Goal: Information Seeking & Learning: Learn about a topic

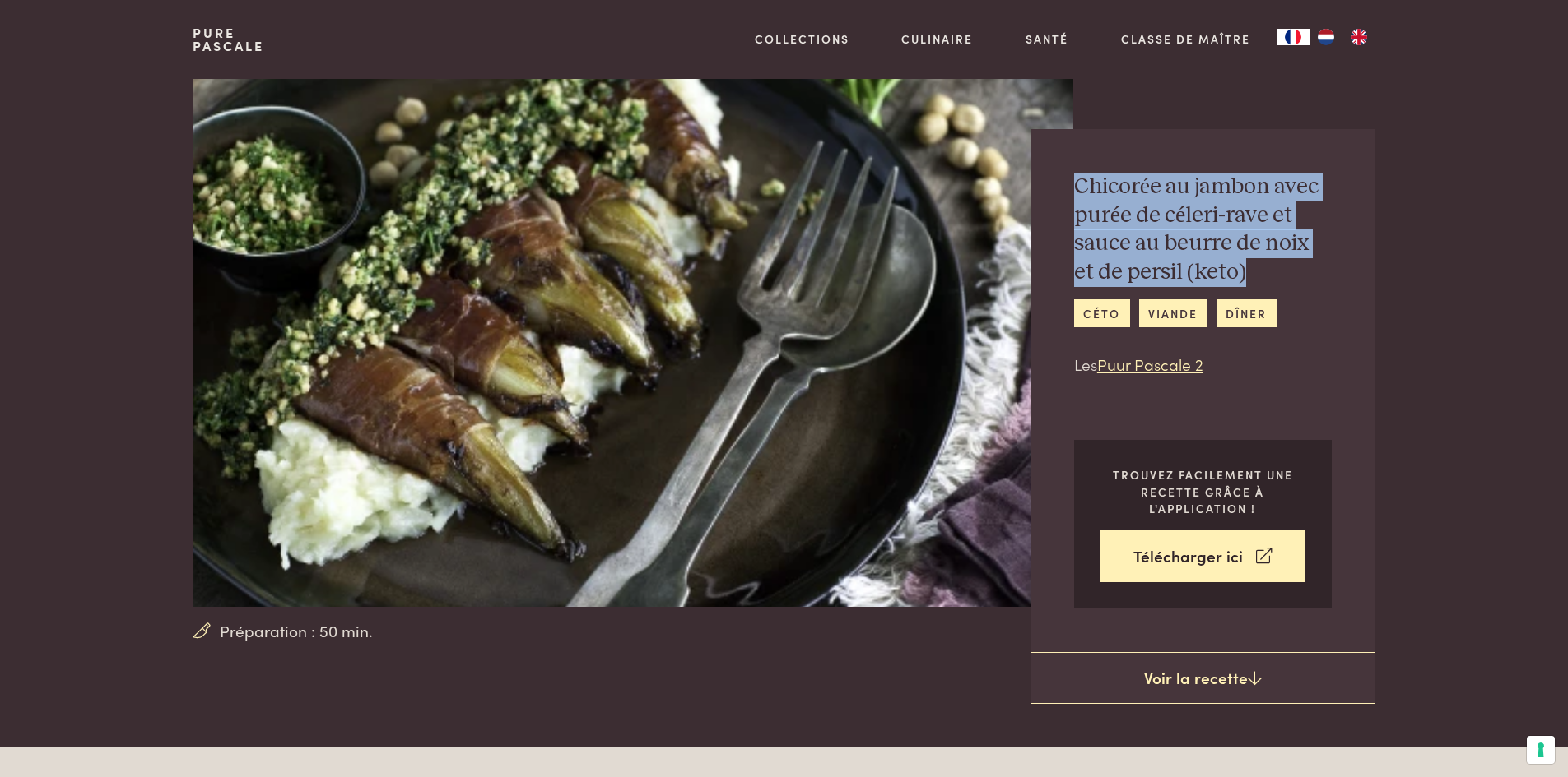
drag, startPoint x: 1067, startPoint y: 182, endPoint x: 1263, endPoint y: 273, distance: 216.1
click at [1263, 273] on div "Chicorée au jambon avec purée de céleri-rave et sauce au beurre de noix et de p…" at bounding box center [1203, 391] width 344 height 523
copy h2 "Chicorée au jambon avec purée de céleri-rave et sauce au beurre de noix et de p…"
drag, startPoint x: 150, startPoint y: 66, endPoint x: 739, endPoint y: 740, distance: 895.1
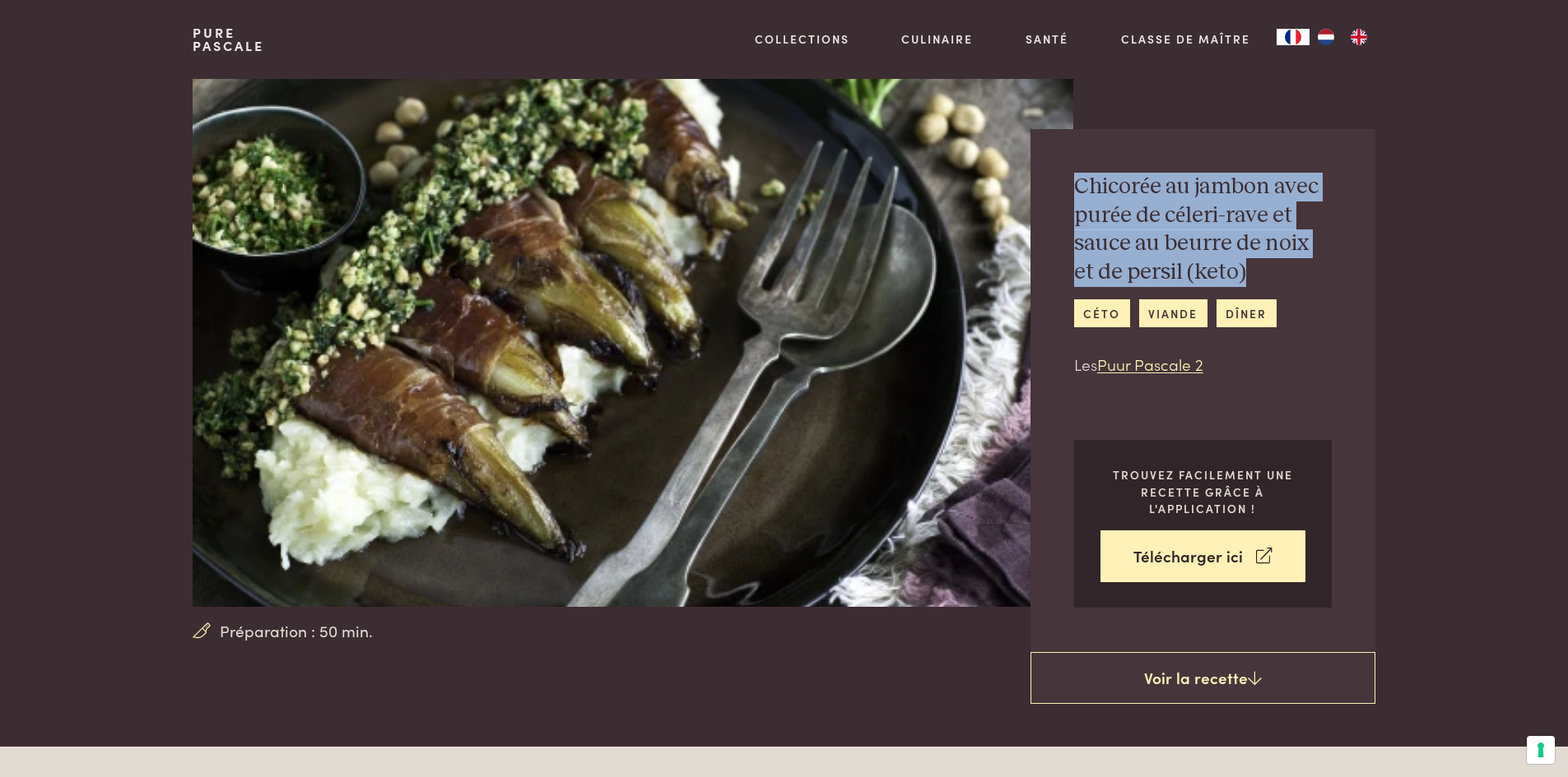
copy div "Pascale Collections Articles de cuisine Vaisselle Salle de bains Intérieur Insp…"
click at [737, 475] on img at bounding box center [632, 343] width 880 height 528
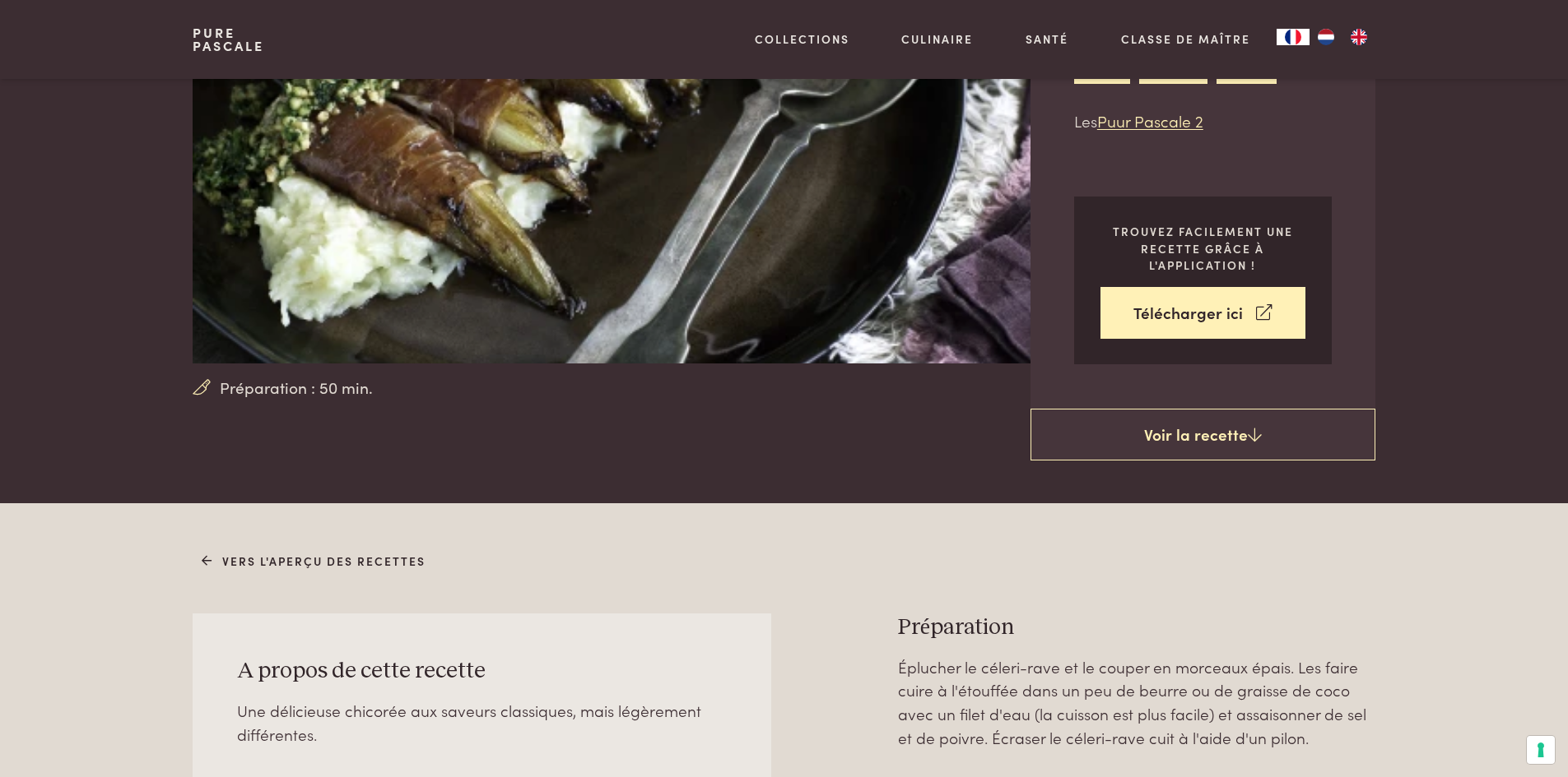
scroll to position [247, 0]
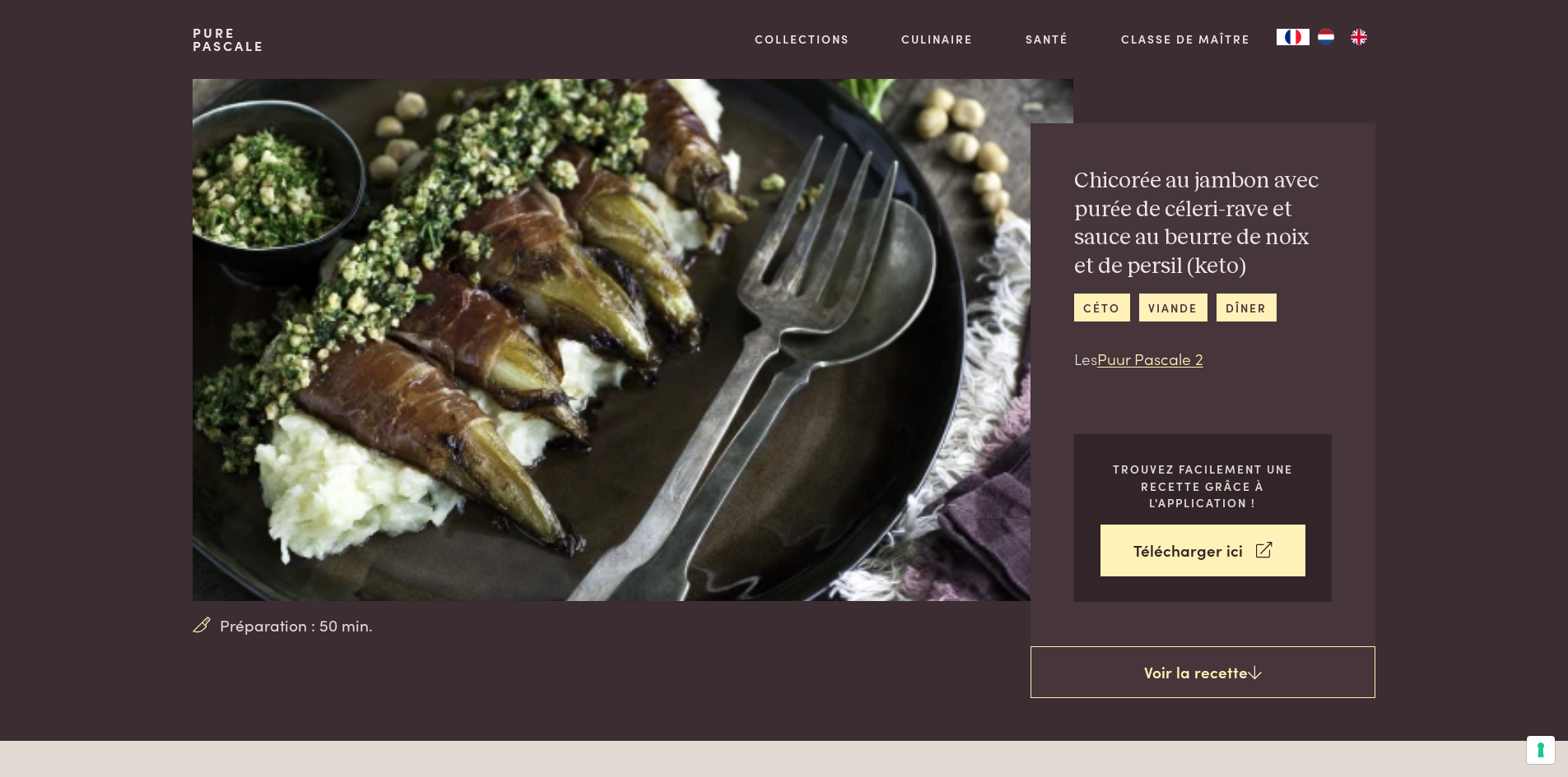
scroll to position [0, 0]
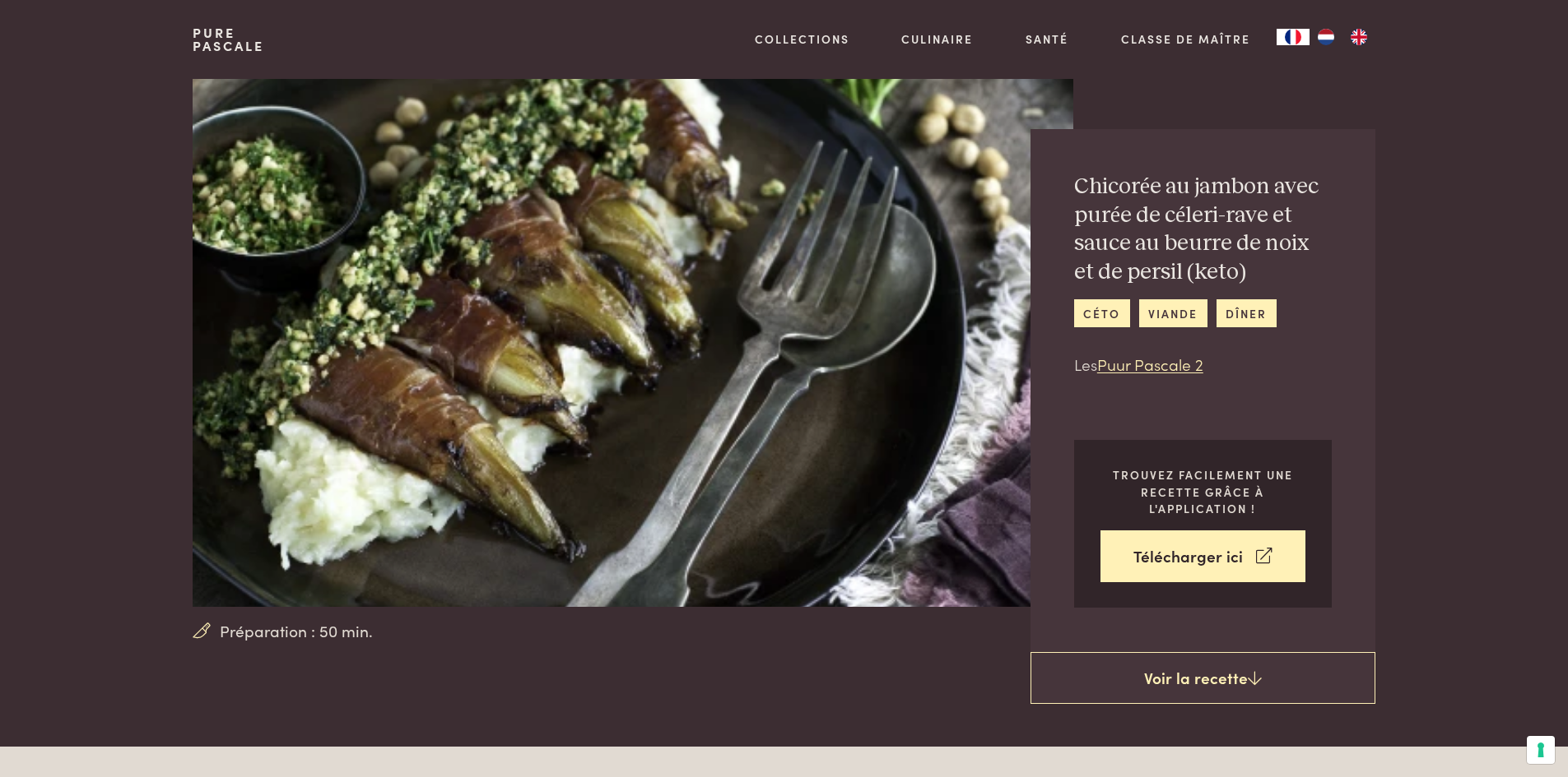
drag, startPoint x: 188, startPoint y: 29, endPoint x: 819, endPoint y: 600, distance: 851.0
copy div "Pure Pascale Collections Articles de cuisine Vaisselle Salle de bains Intérieur…"
click at [457, 378] on img at bounding box center [632, 343] width 880 height 528
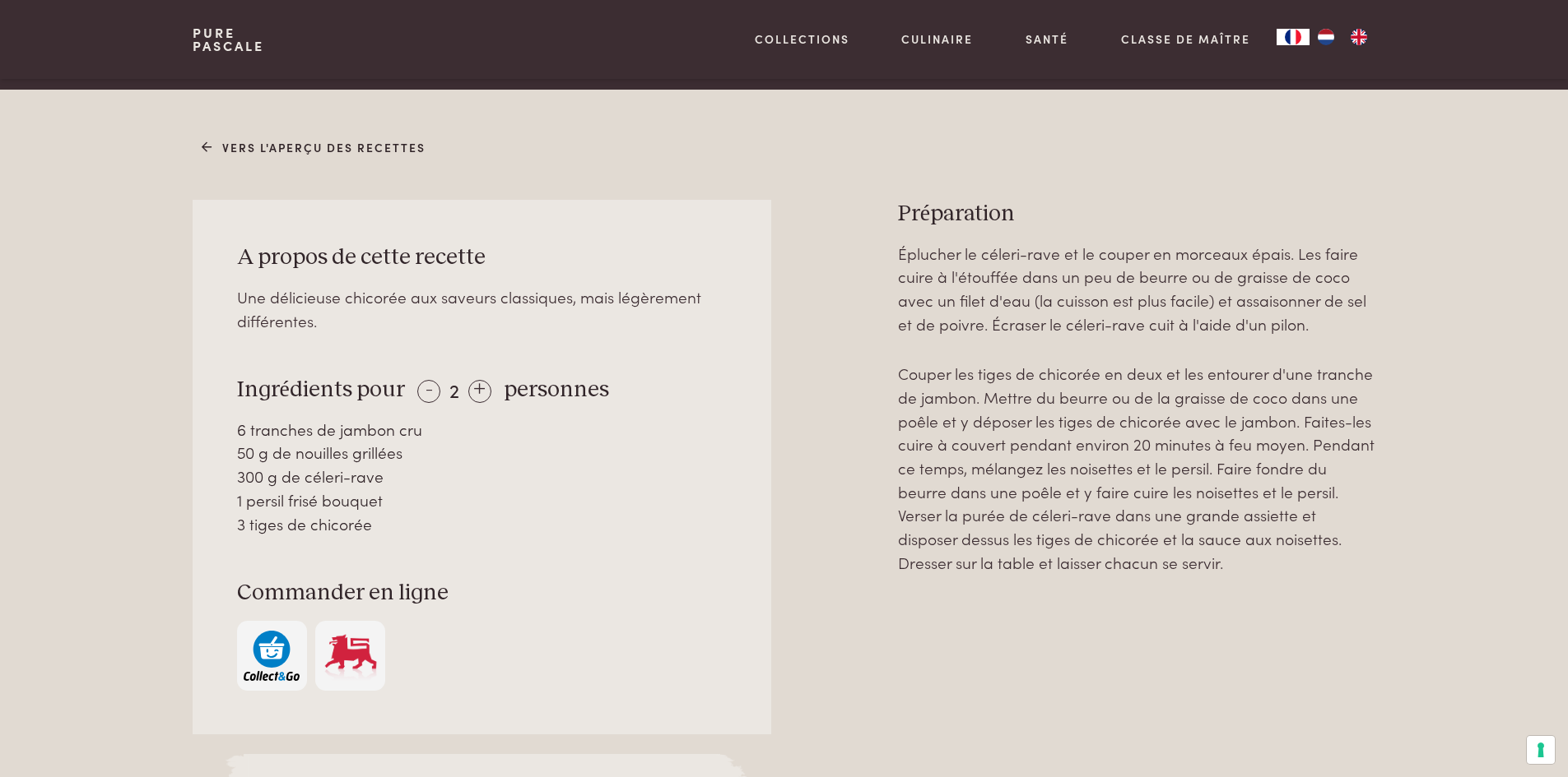
scroll to position [658, 0]
drag, startPoint x: 237, startPoint y: 253, endPoint x: 490, endPoint y: 525, distance: 371.5
click at [490, 525] on div "A propos de cette recette Une délicieuse chicorée aux saveurs classiques, mais …" at bounding box center [481, 466] width 577 height 535
copy div "A propos de cette recette Une délicieuse chicorée aux saveurs classiques, mais …"
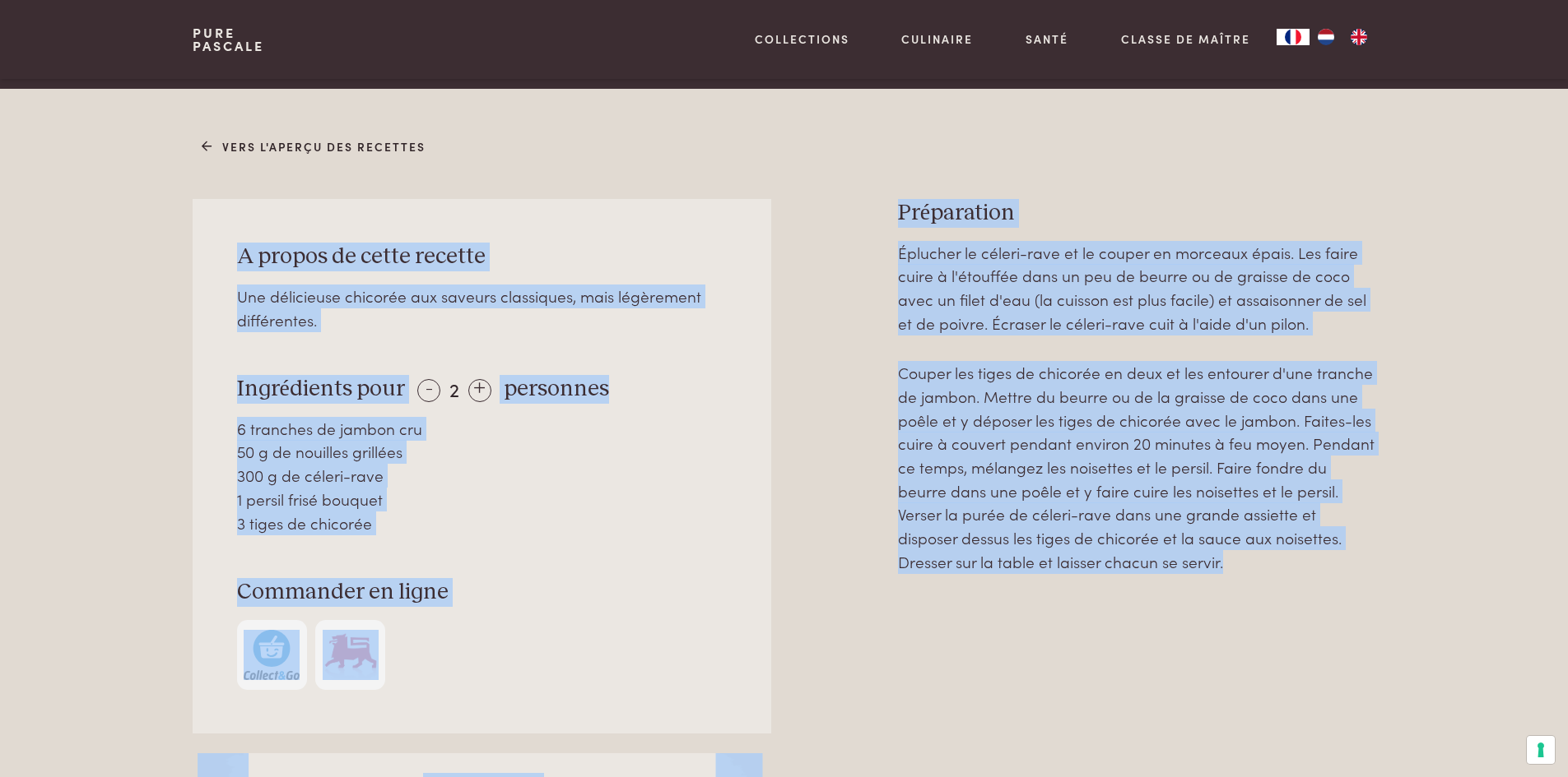
drag, startPoint x: 859, startPoint y: 195, endPoint x: 1184, endPoint y: 624, distance: 538.2
click at [1184, 624] on div "Vers l'aperçu des recettes A propos de cette recette Une délicieuse chicorée au…" at bounding box center [784, 488] width 1234 height 712
copy div "A propos de cette recette Une délicieuse chicorée aux saveurs classiques, mais …"
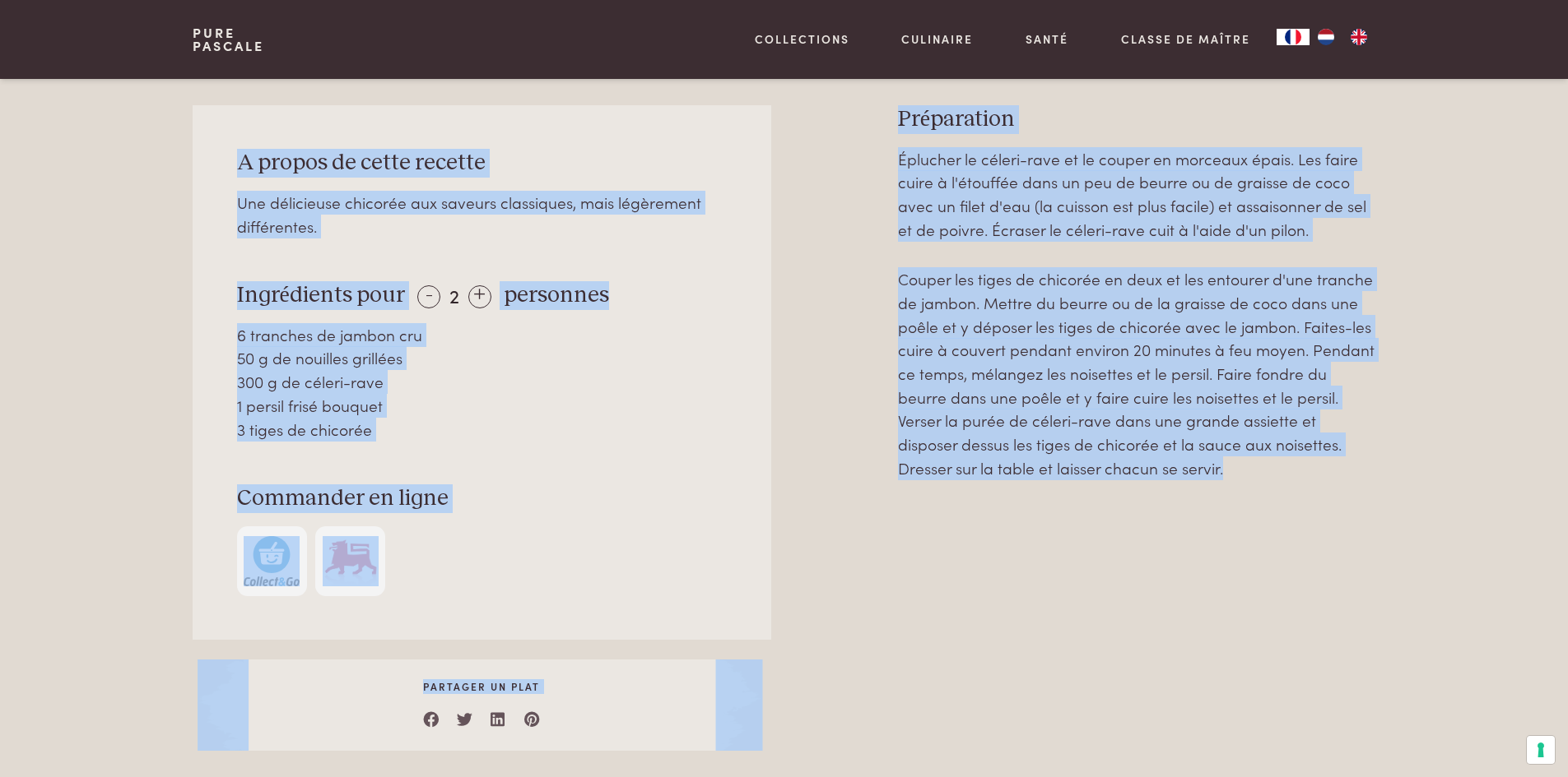
scroll to position [740, 0]
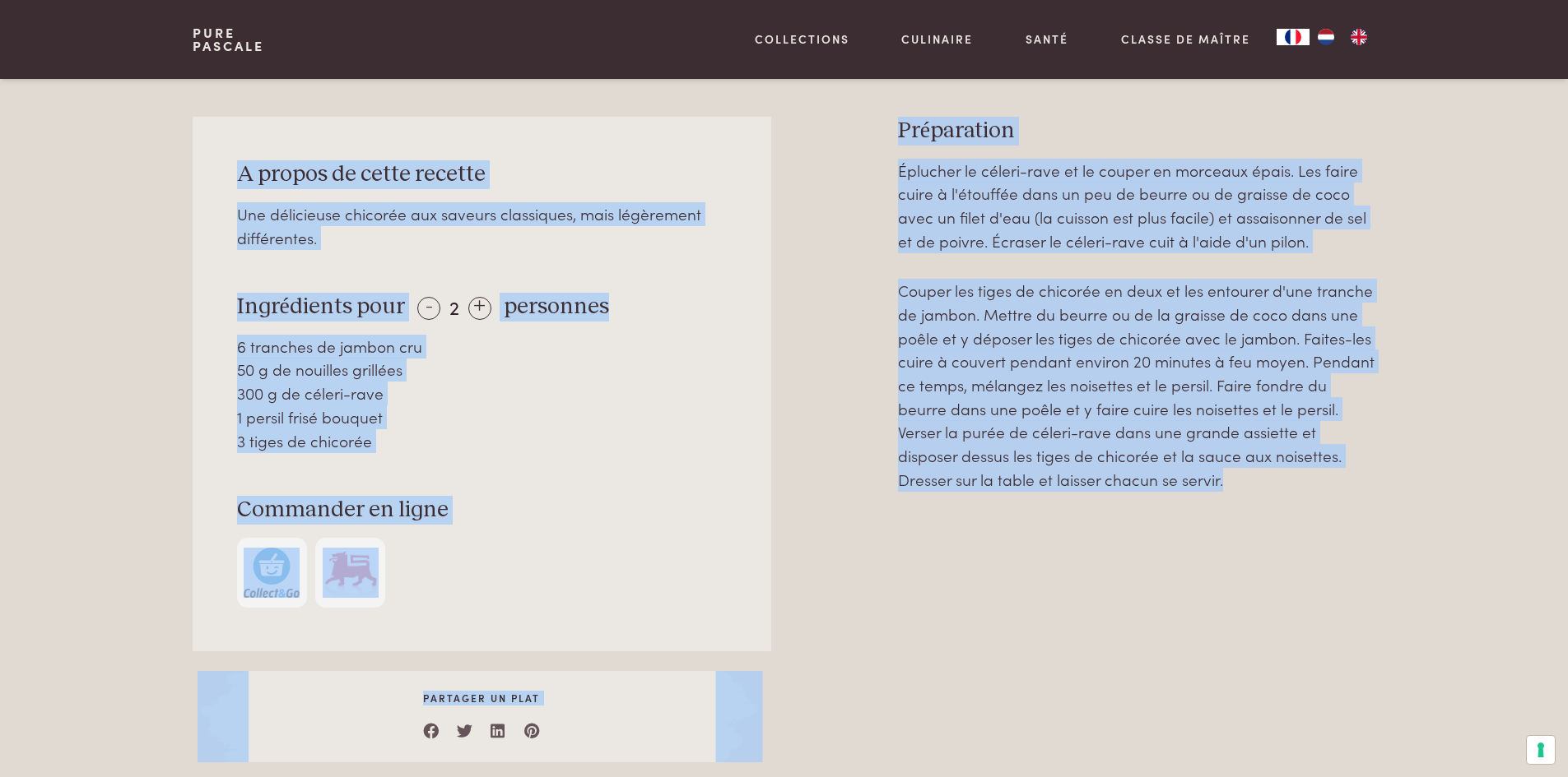
click at [656, 431] on div "3 tiges de chicorée" at bounding box center [483, 441] width 490 height 23
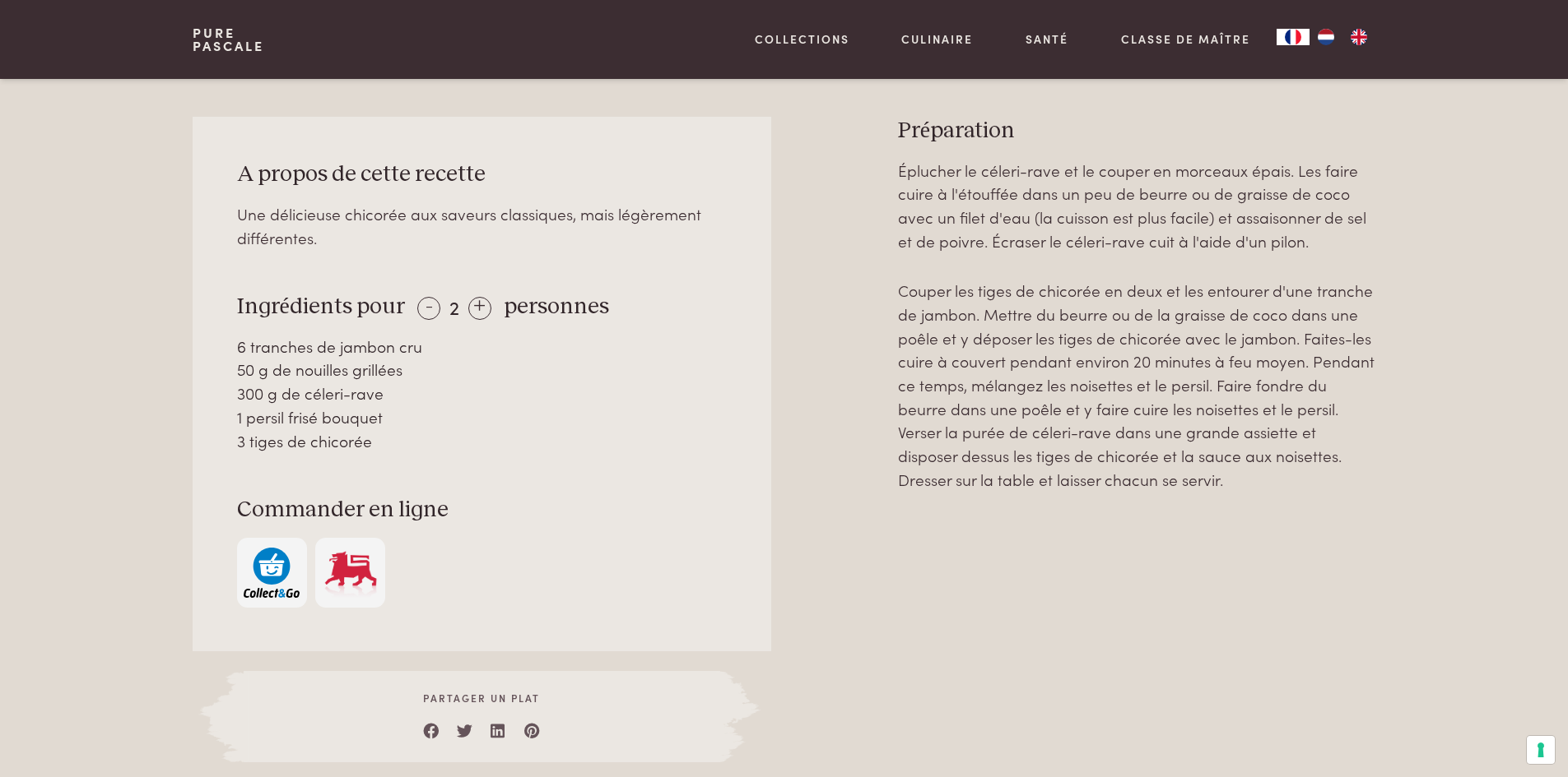
click at [1328, 35] on img "NL" at bounding box center [1325, 37] width 20 height 17
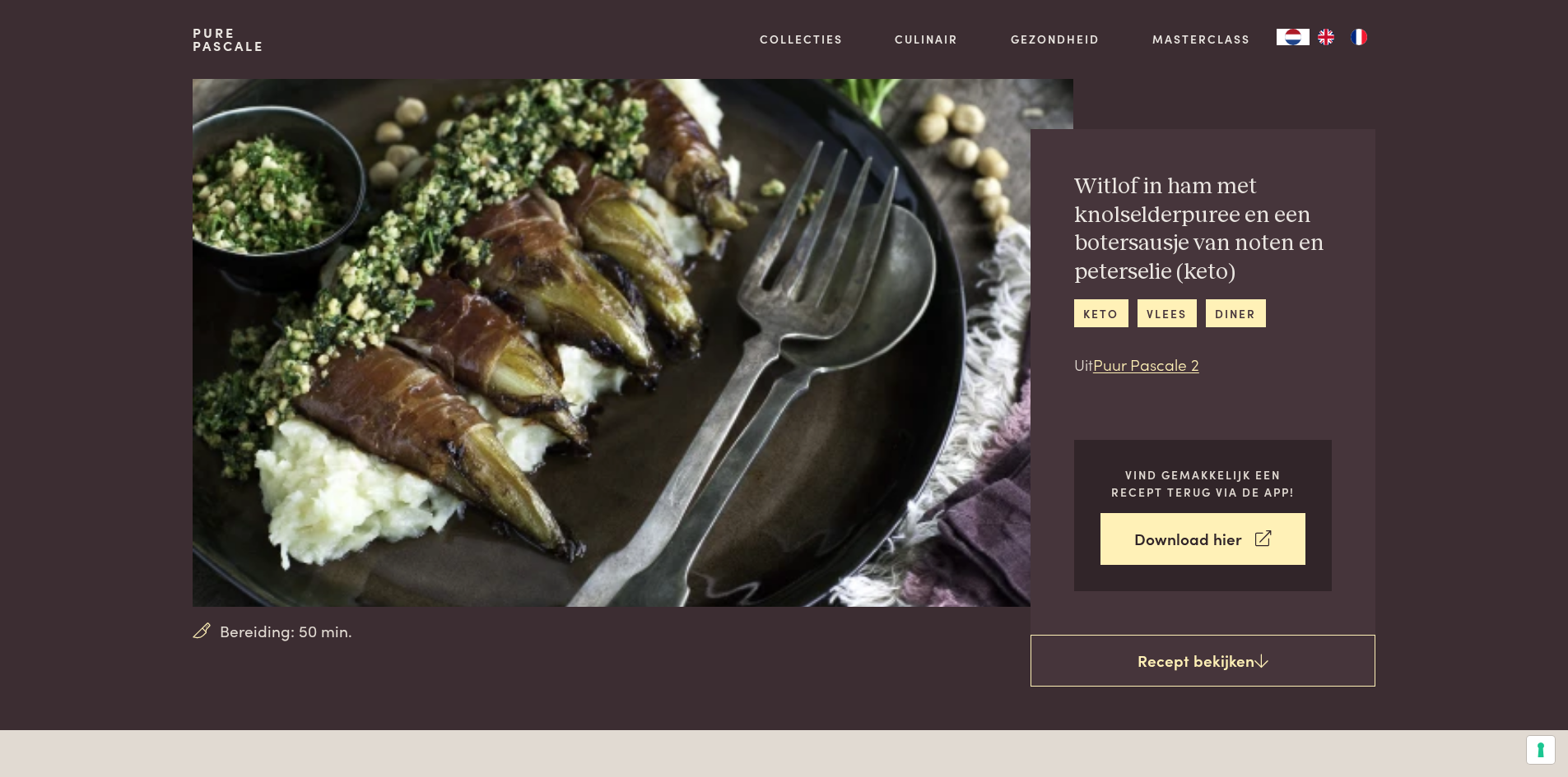
drag, startPoint x: 177, startPoint y: 73, endPoint x: 1164, endPoint y: 742, distance: 1192.4
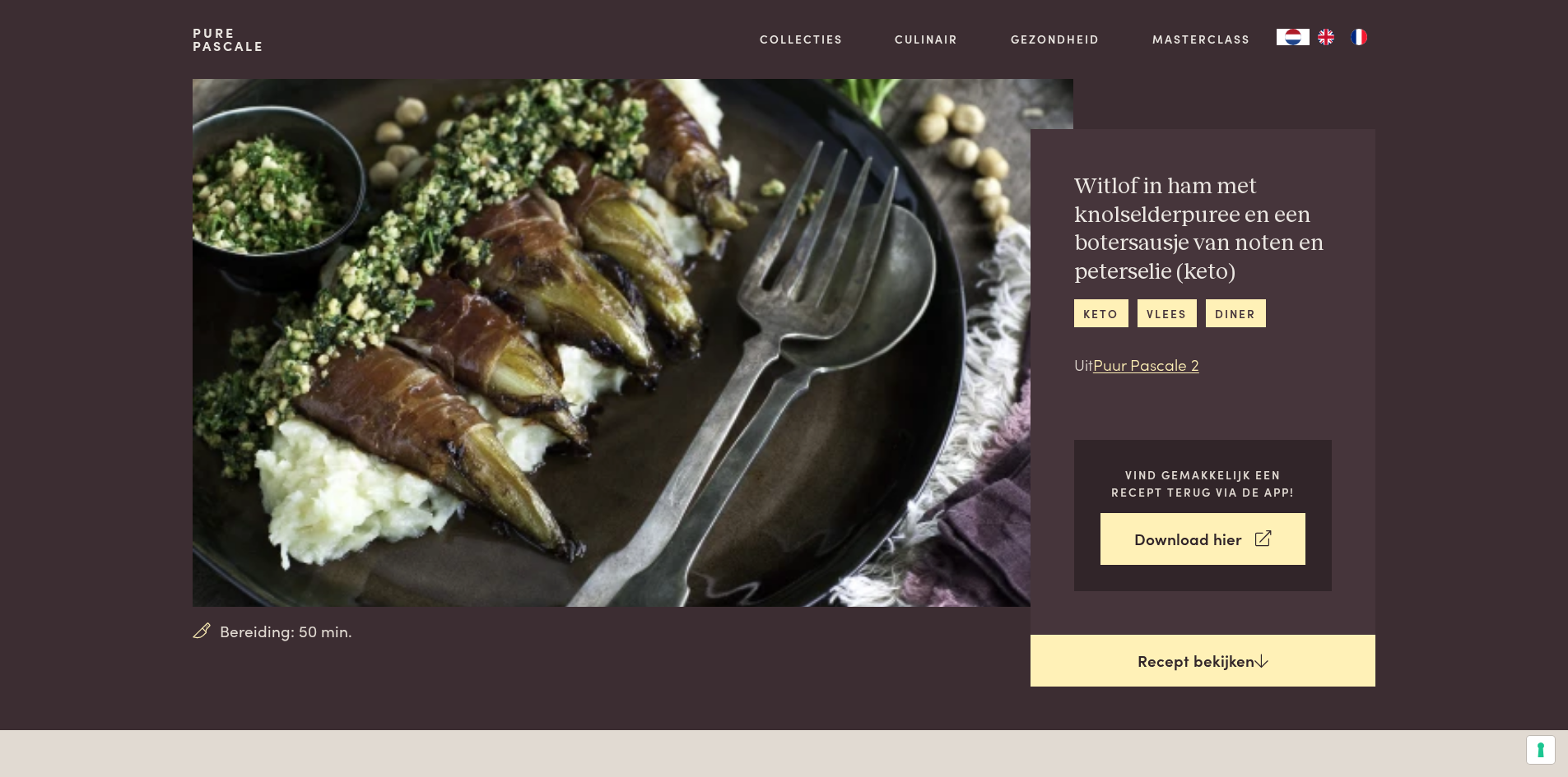
copy div "Pascale Collecties Kitchenware Tableware Bathroom Interior Inspiratie Alles van…"
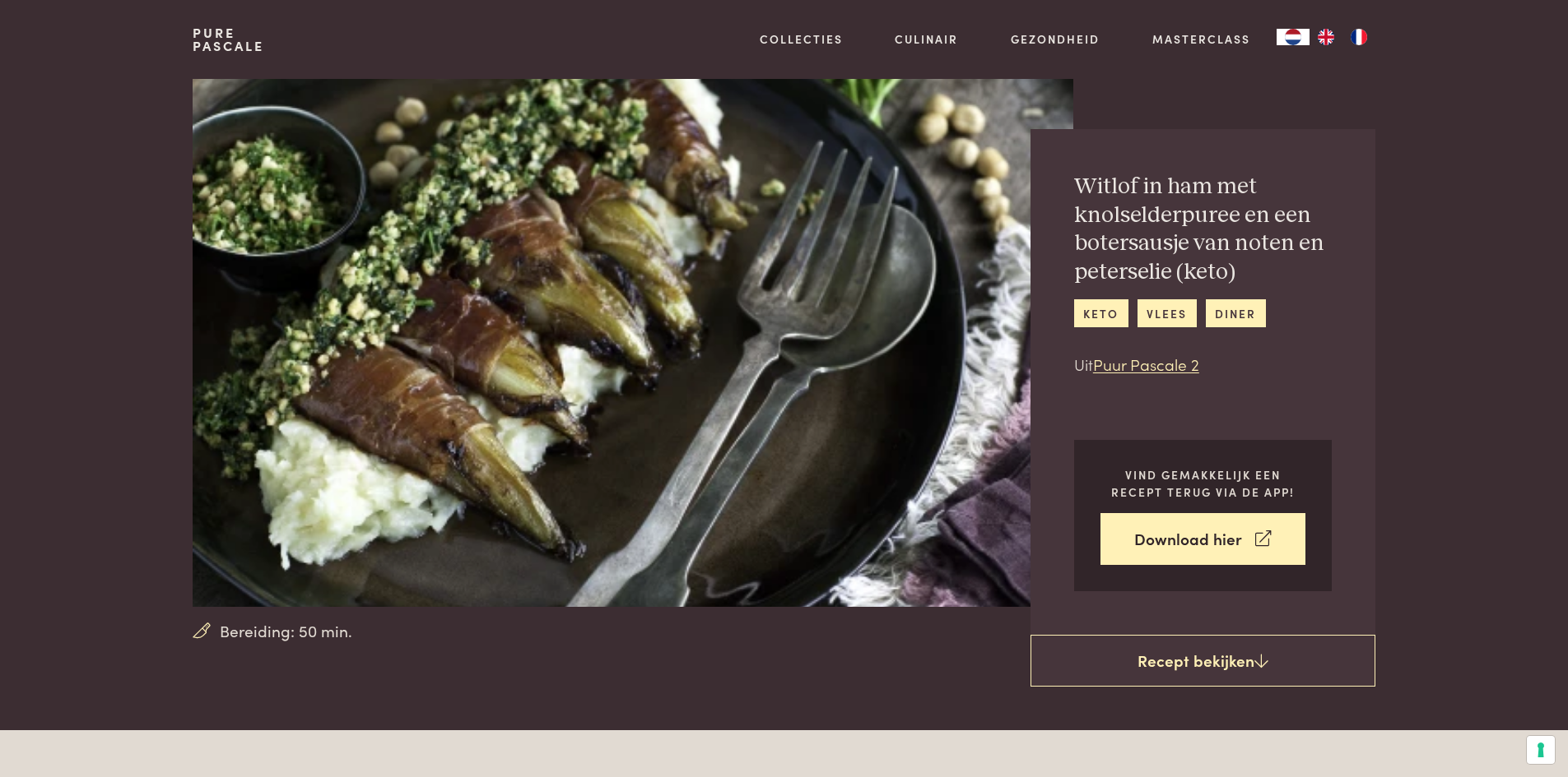
click at [771, 347] on img at bounding box center [632, 343] width 880 height 528
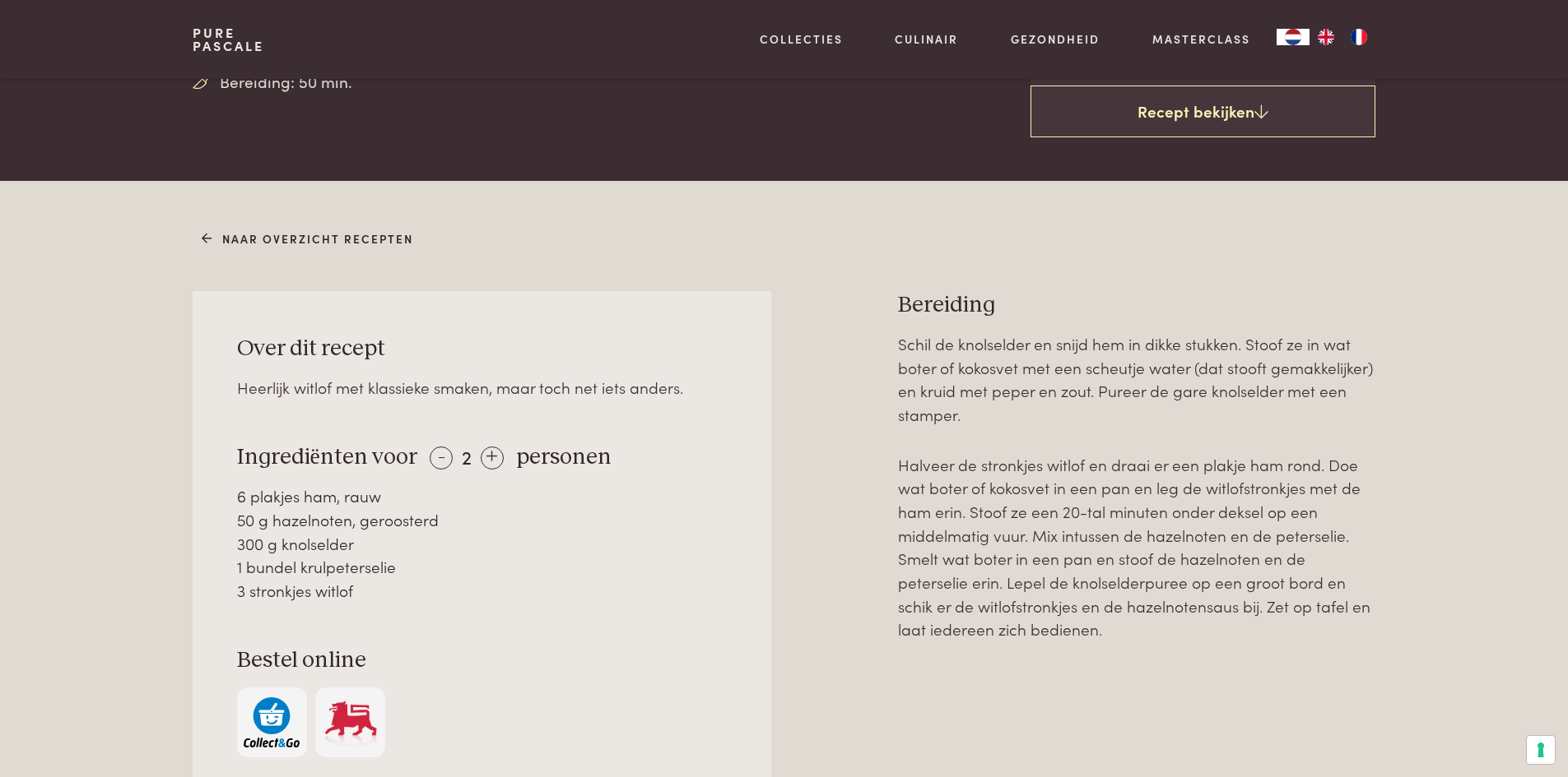
scroll to position [575, 0]
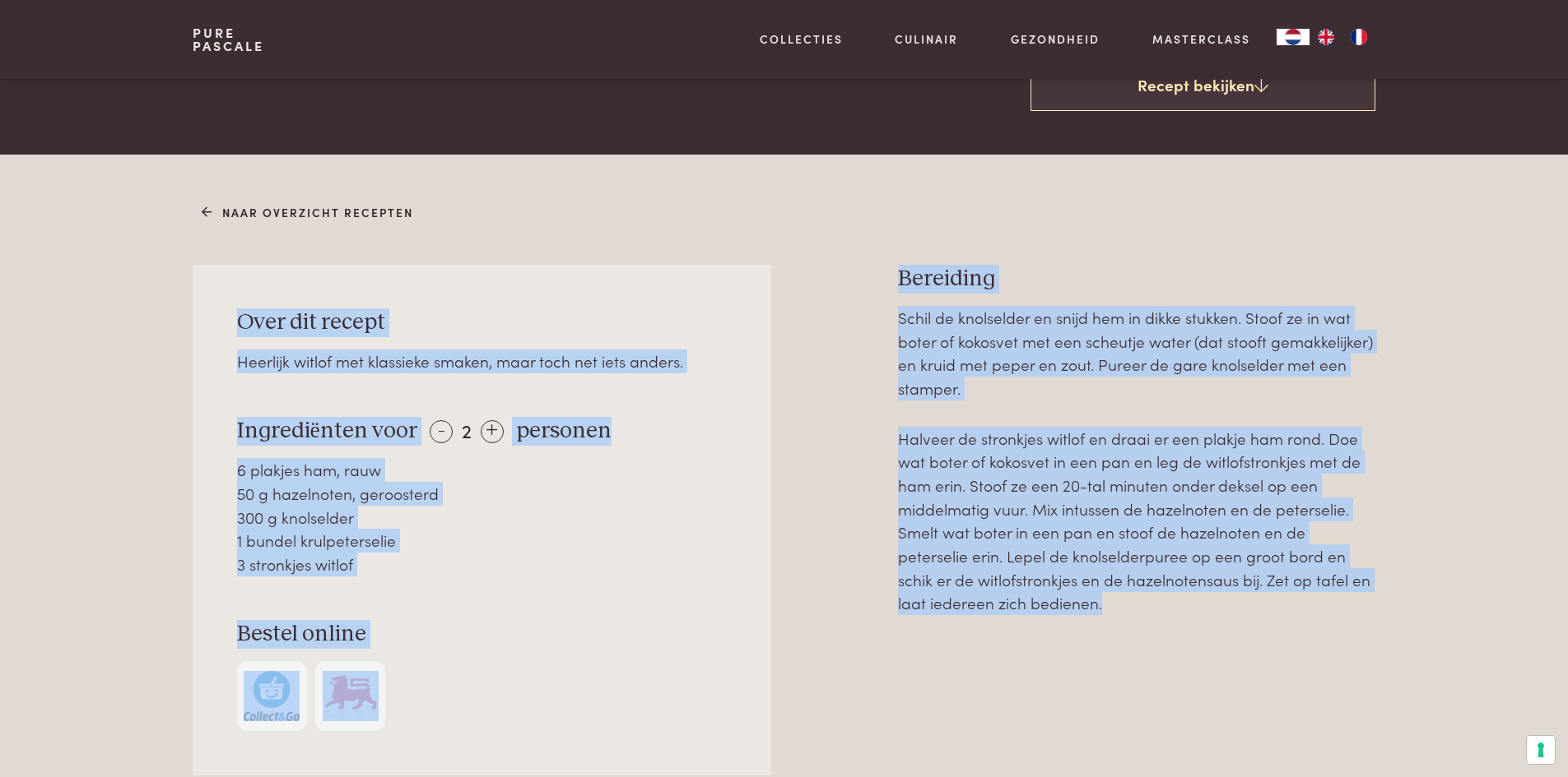
drag, startPoint x: 229, startPoint y: 315, endPoint x: 1120, endPoint y: 598, distance: 934.9
click at [1120, 598] on div "Over dit recept Heerlijk witlof met klassieke smaken, maar toch net iets anders…" at bounding box center [783, 575] width 1182 height 621
copy div "Over dit recept Heerlijk witlof met klassieke smaken, maar toch net iets anders…"
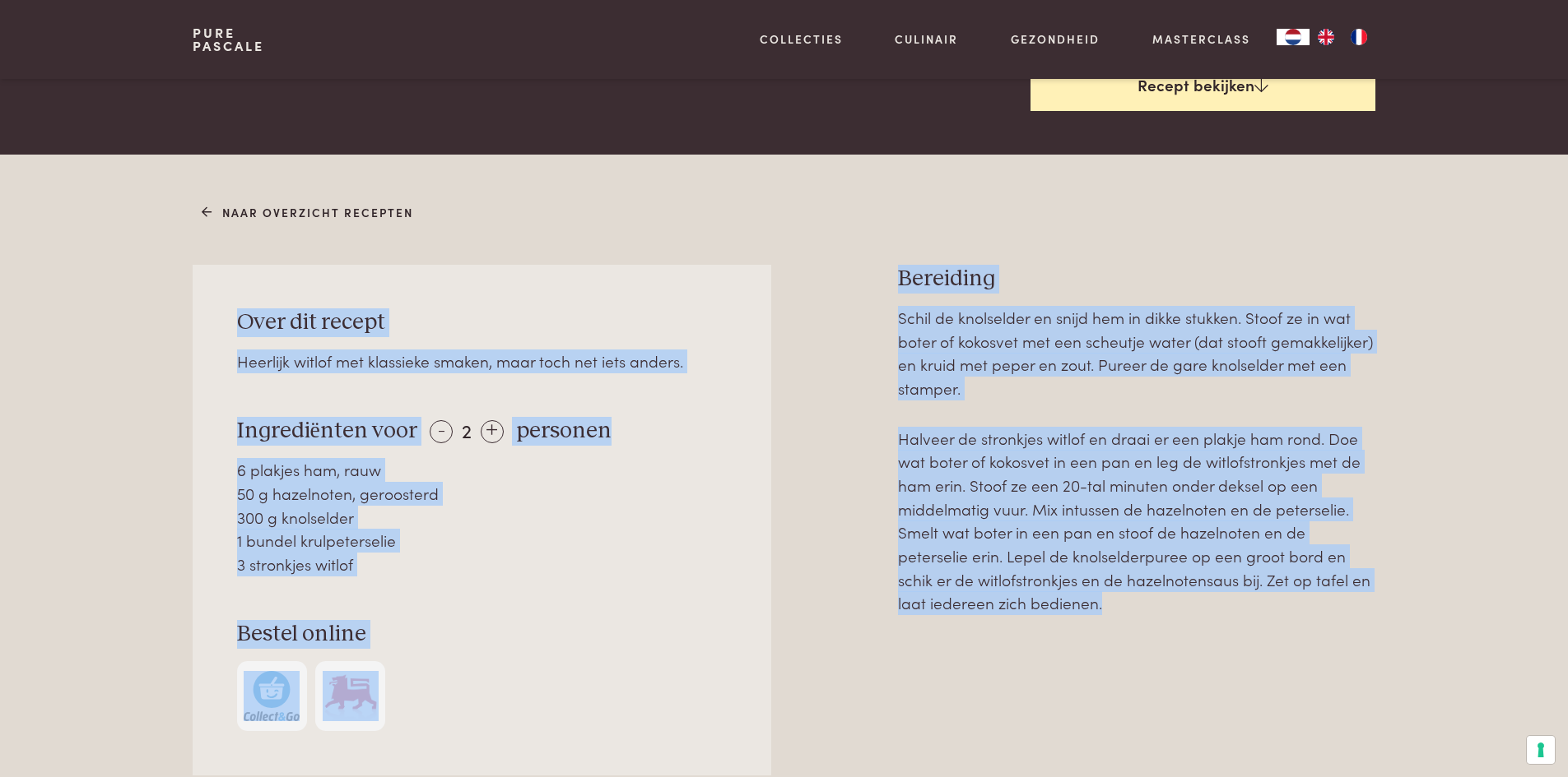
click at [1230, 87] on link "Recept bekijken" at bounding box center [1203, 85] width 344 height 53
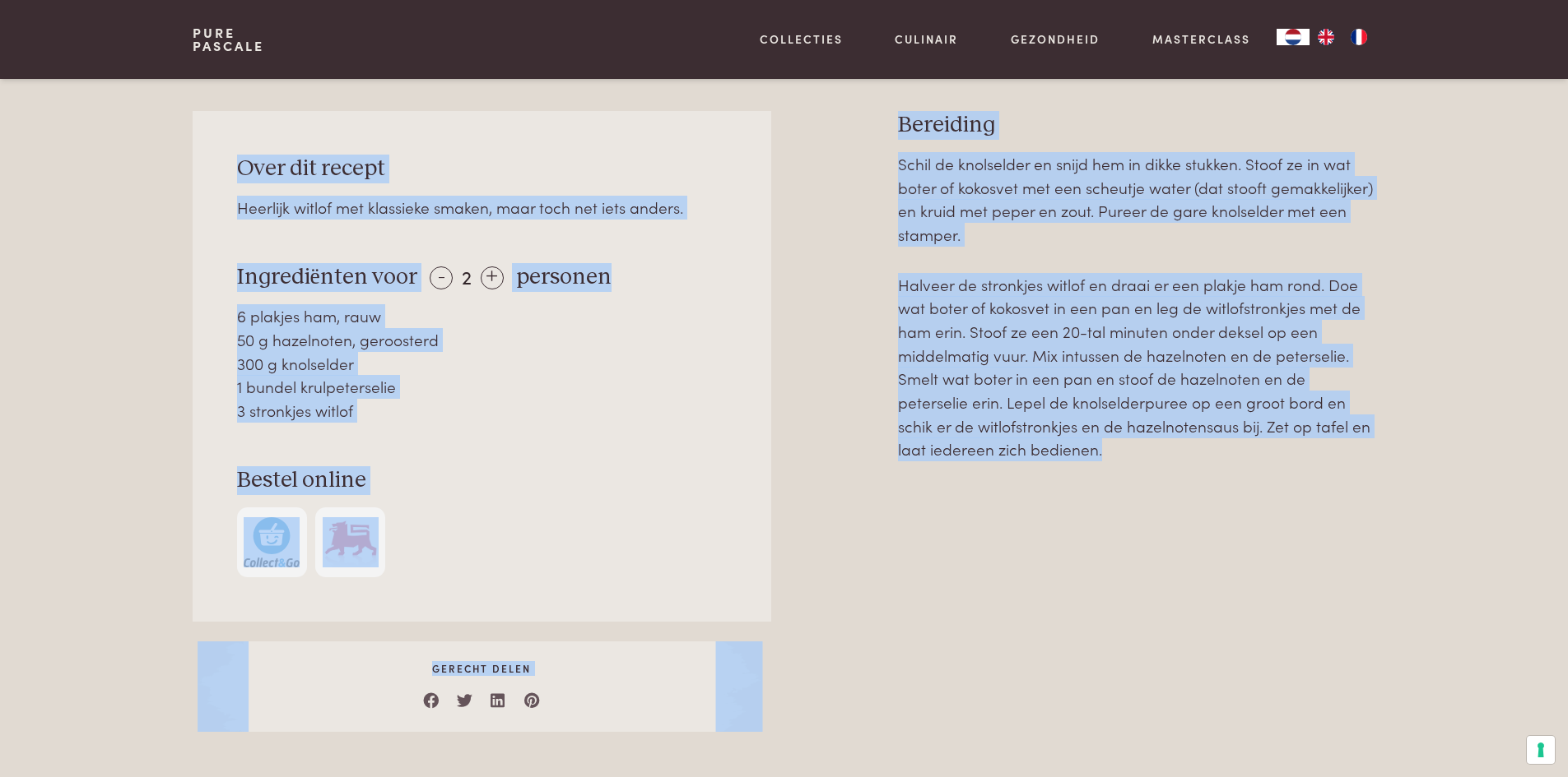
scroll to position [730, 0]
click at [544, 375] on div "1 bundel krulpeterselie" at bounding box center [483, 386] width 490 height 23
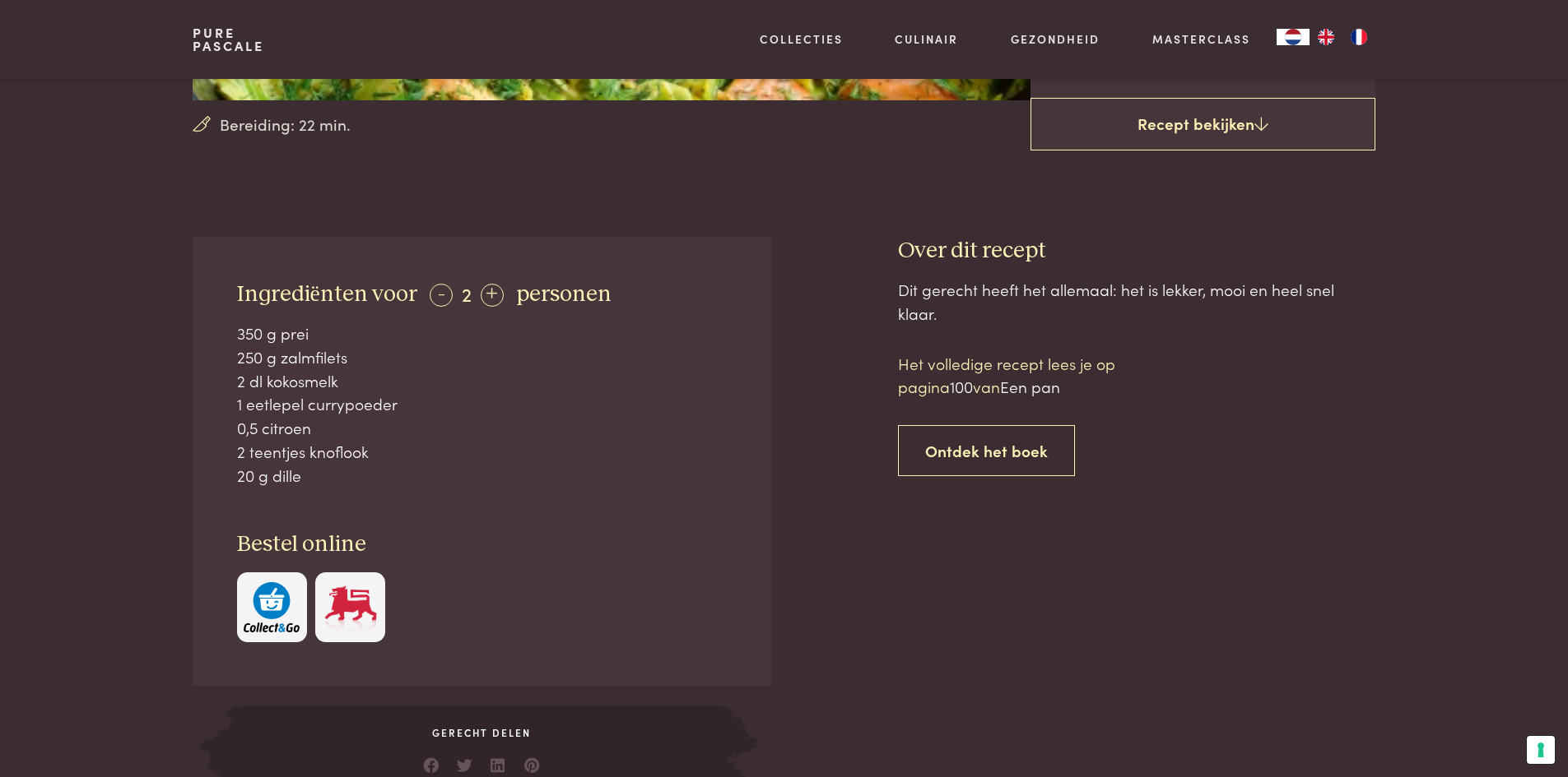
scroll to position [658, 0]
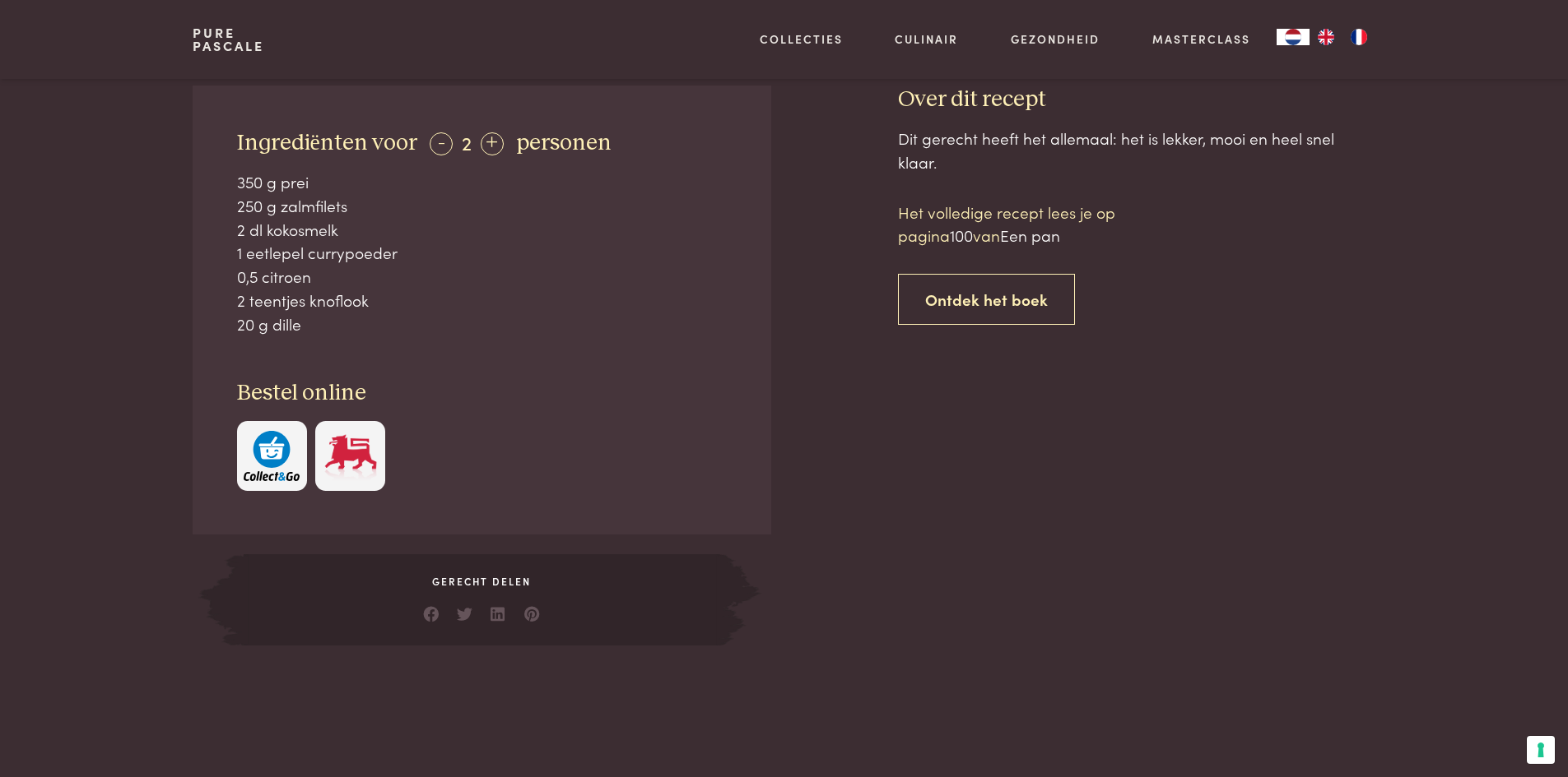
click at [1042, 223] on span "Een pan" at bounding box center [1030, 235] width 60 height 23
click at [1000, 274] on link "Ontdek het boek" at bounding box center [985, 300] width 177 height 52
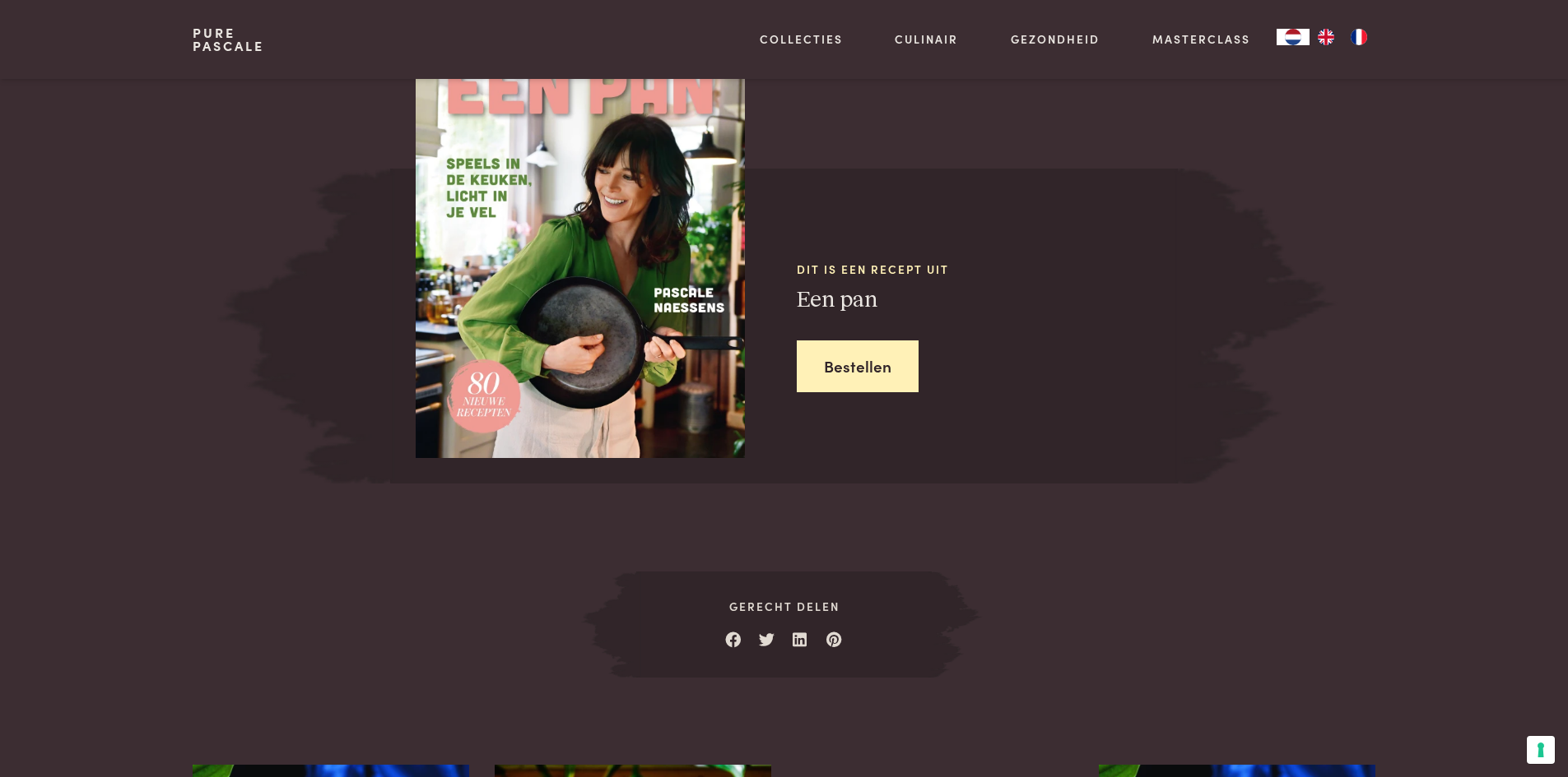
scroll to position [1478, 0]
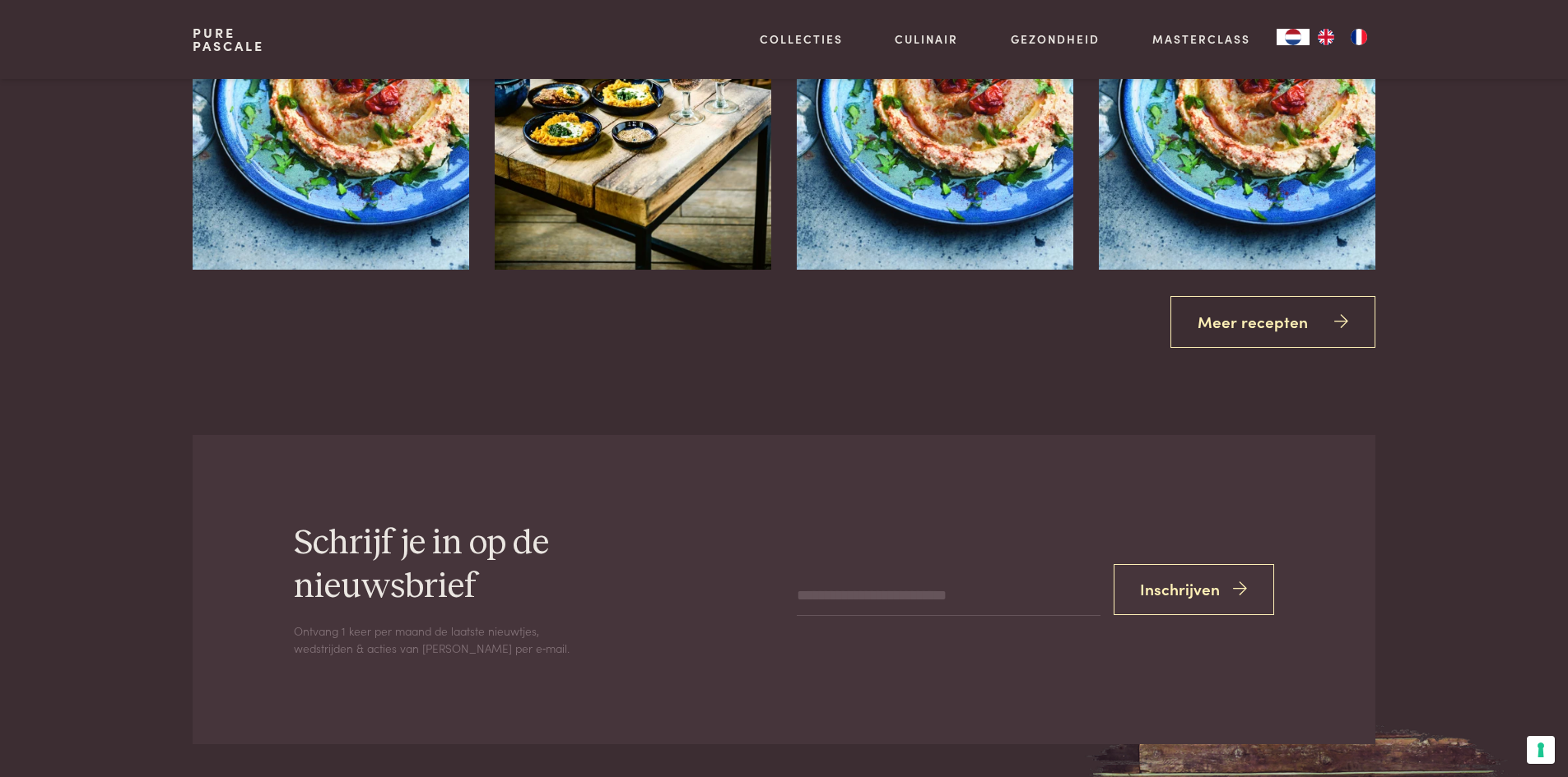
scroll to position [2465, 0]
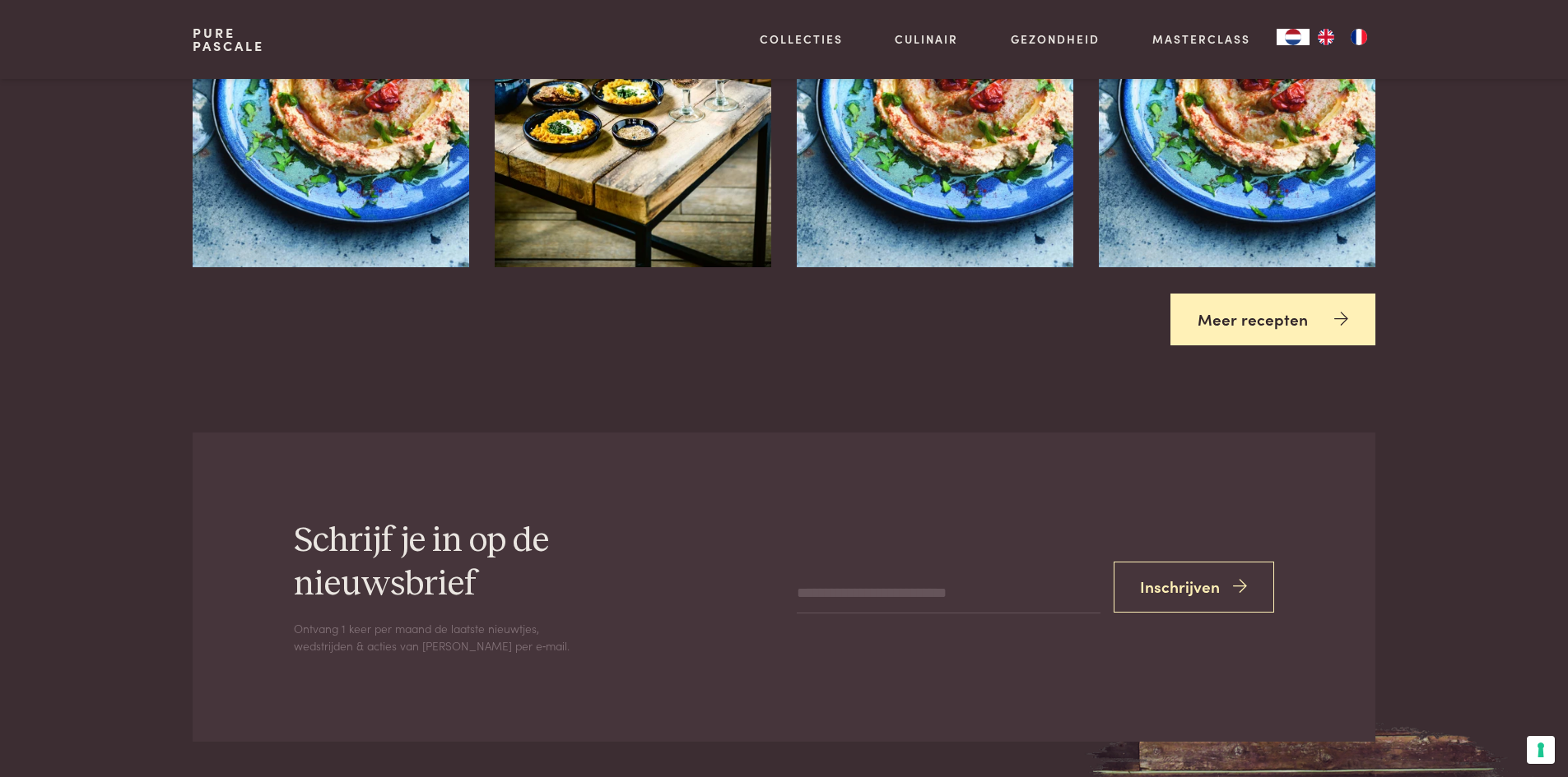
click at [1252, 329] on link "Meer recepten" at bounding box center [1273, 320] width 205 height 52
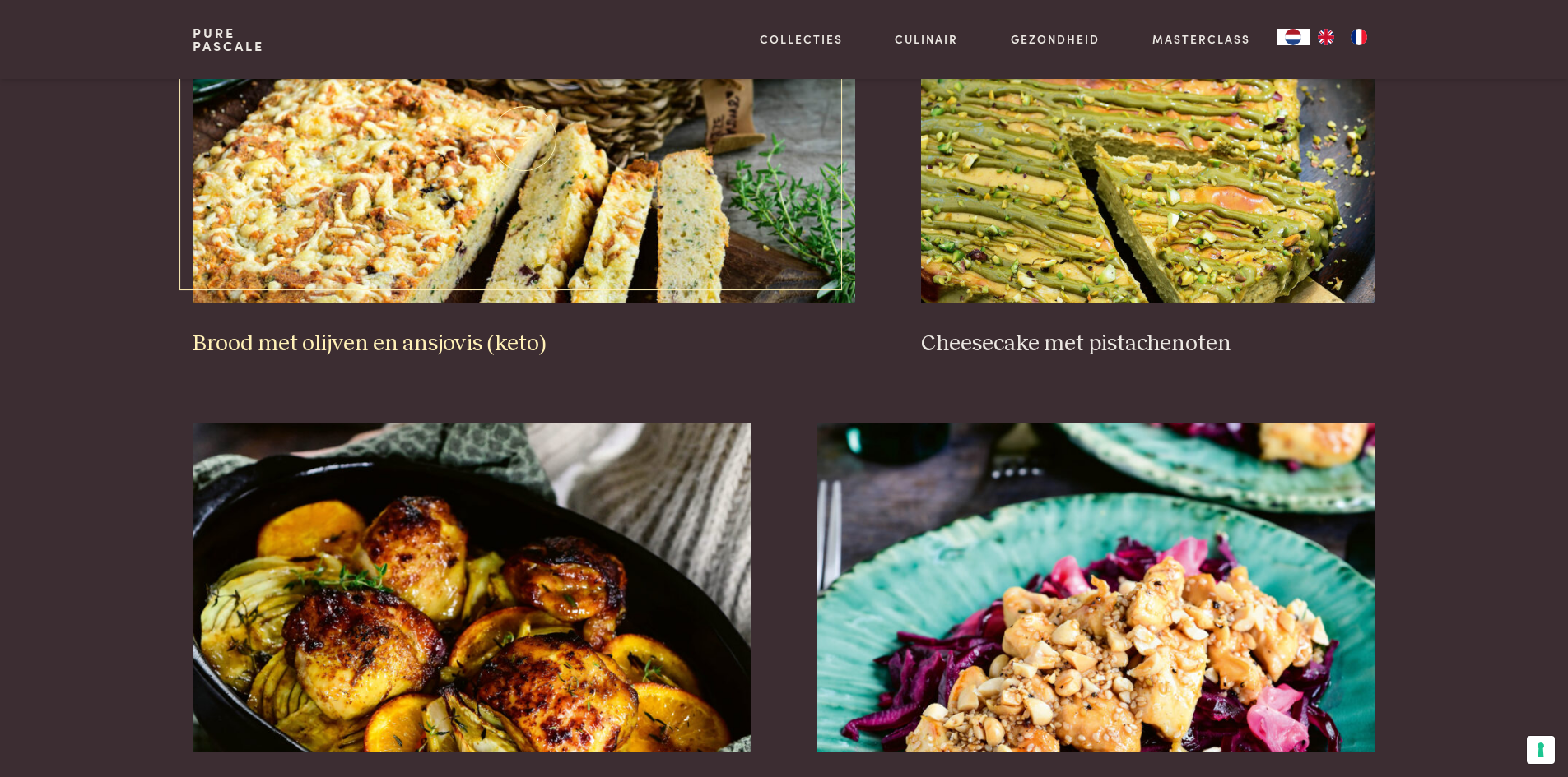
scroll to position [1810, 0]
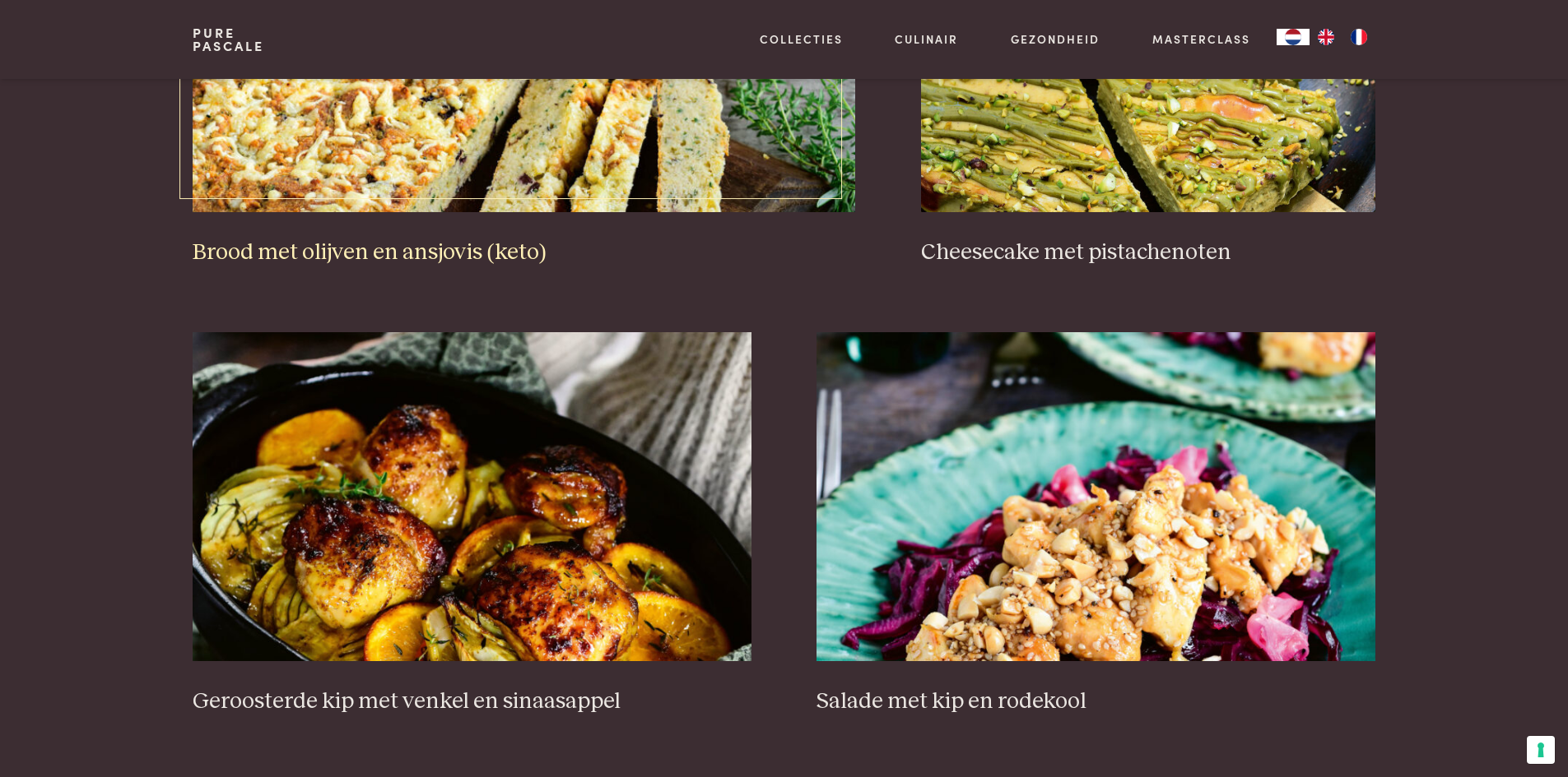
click at [349, 255] on h3 "Brood met olijven en ansjovis (keto)" at bounding box center [524, 252] width 663 height 29
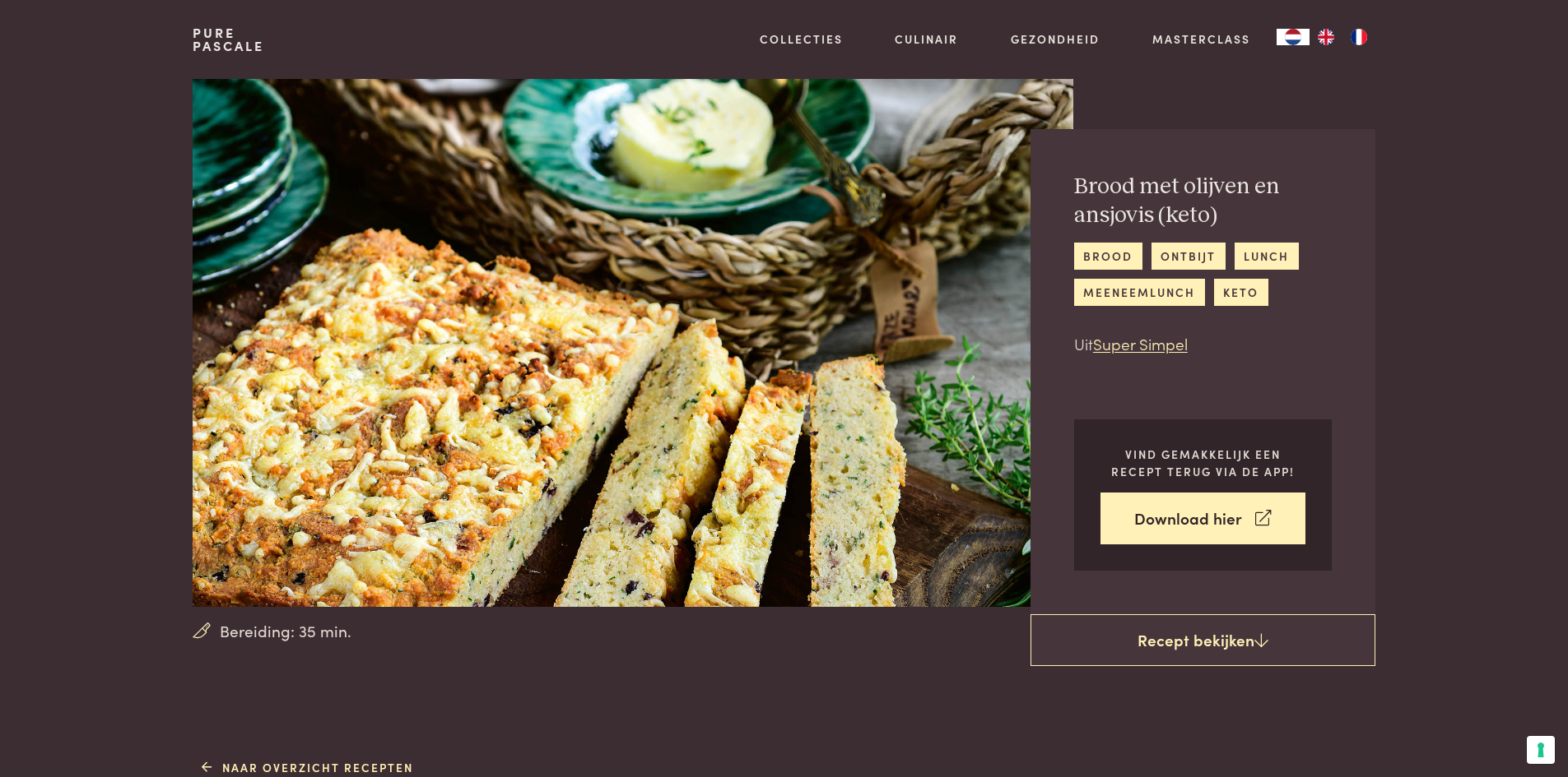
drag, startPoint x: 170, startPoint y: 28, endPoint x: 1343, endPoint y: 816, distance: 1413.1
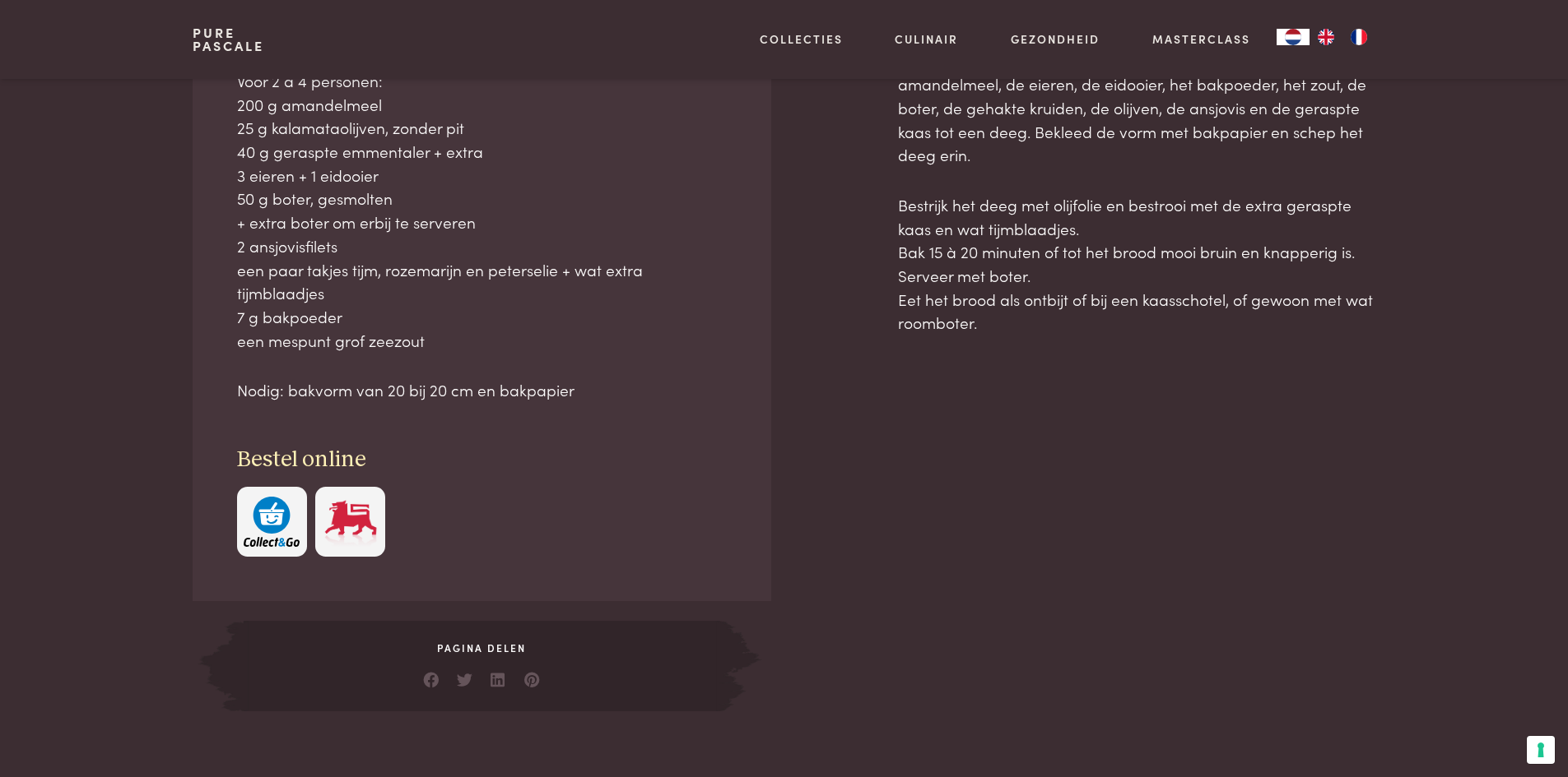
scroll to position [864, 0]
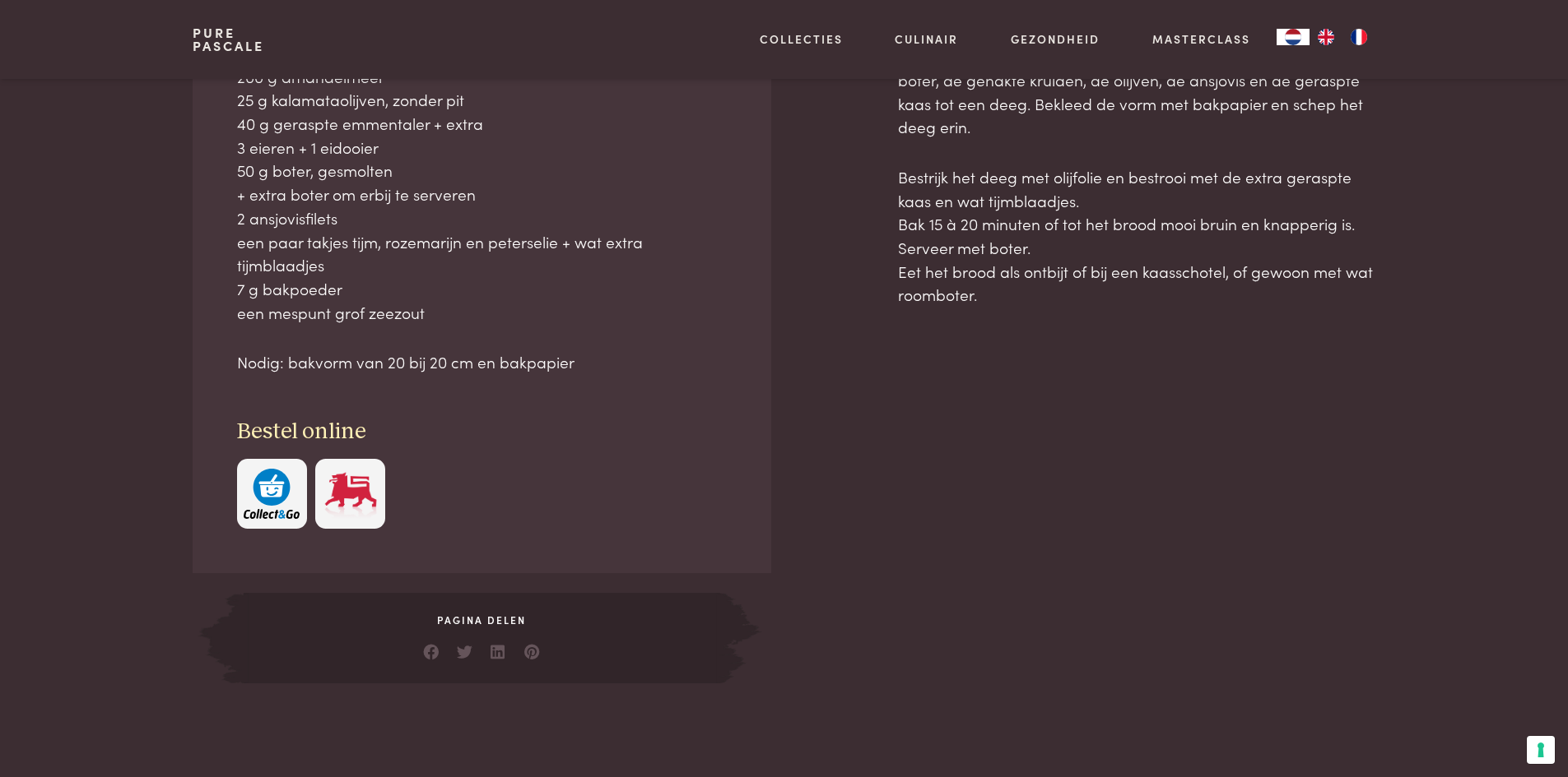
click at [644, 364] on p "Nodig: bakvorm van 20 bij 20 cm en bakpapier" at bounding box center [483, 362] width 490 height 23
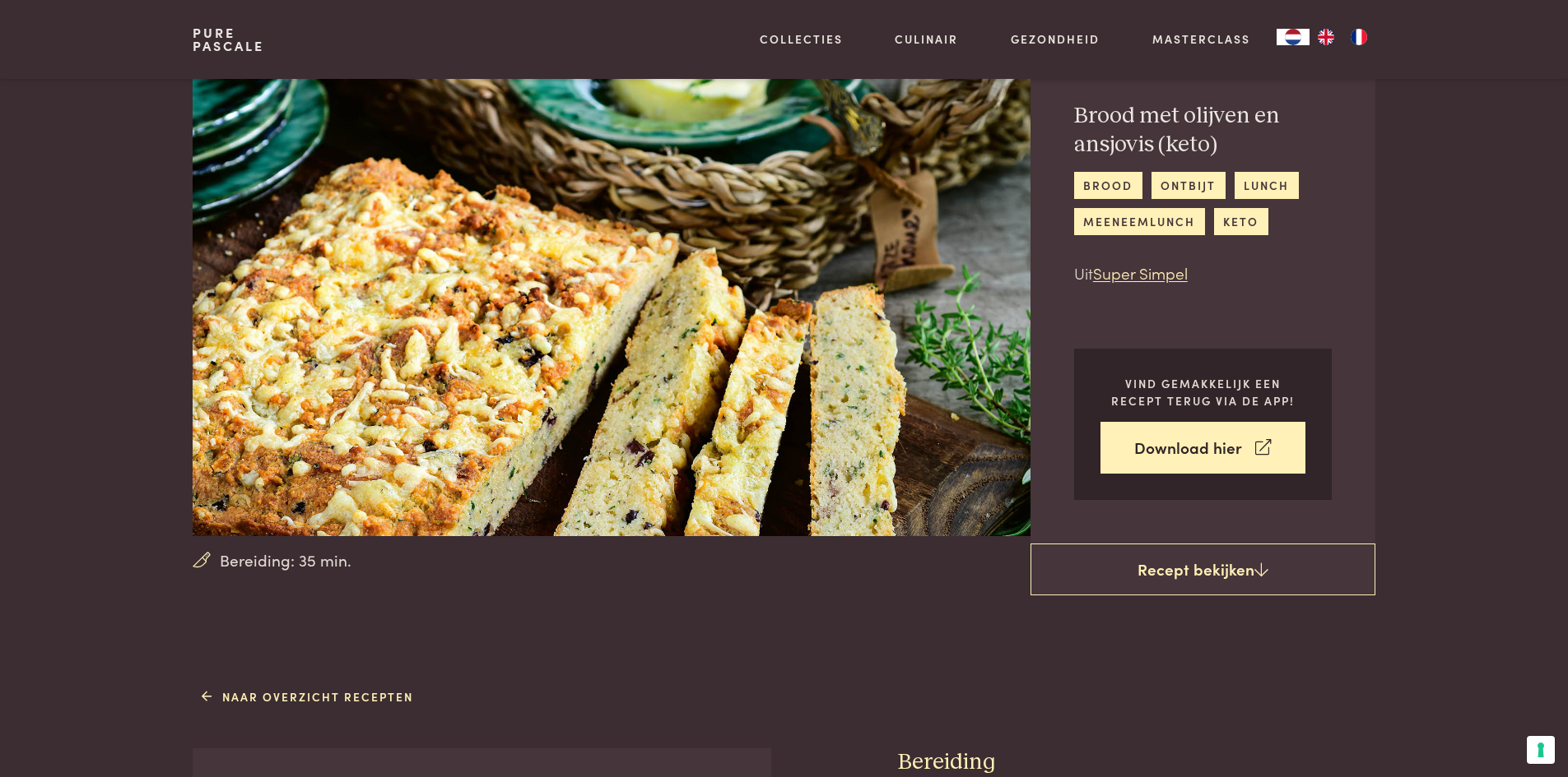
scroll to position [0, 0]
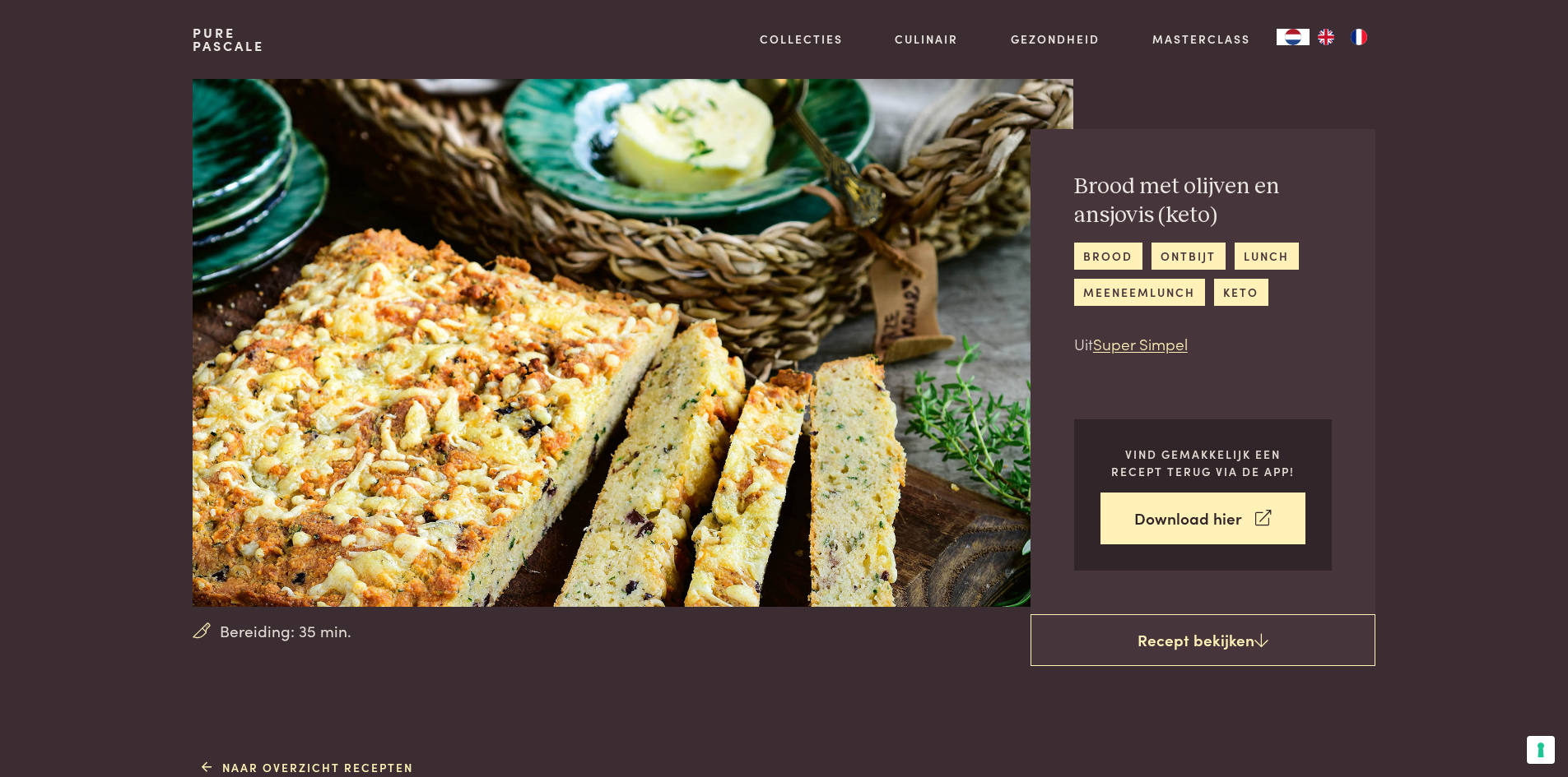
drag, startPoint x: 1033, startPoint y: 311, endPoint x: 317, endPoint y: 3, distance: 779.4
copy div "Pure Pascale Collecties Kitchenware Tableware Bathroom Interior Inspiratie Alle…"
click at [1157, 405] on div "Brood met olijven en ansjovis (keto) brood ontbijt lunch meeneemlunch keto Uit …" at bounding box center [1203, 372] width 344 height 485
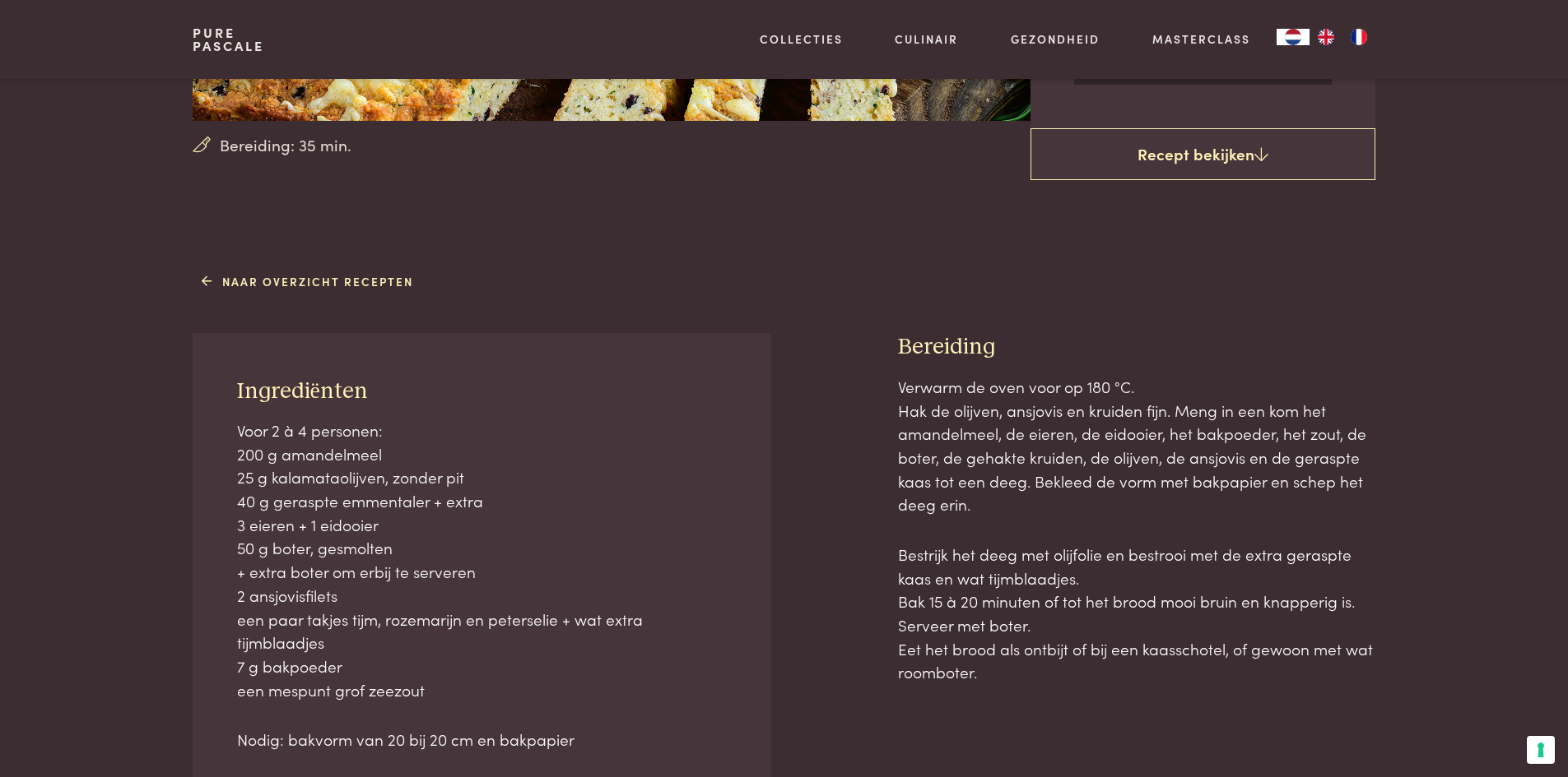
scroll to position [494, 0]
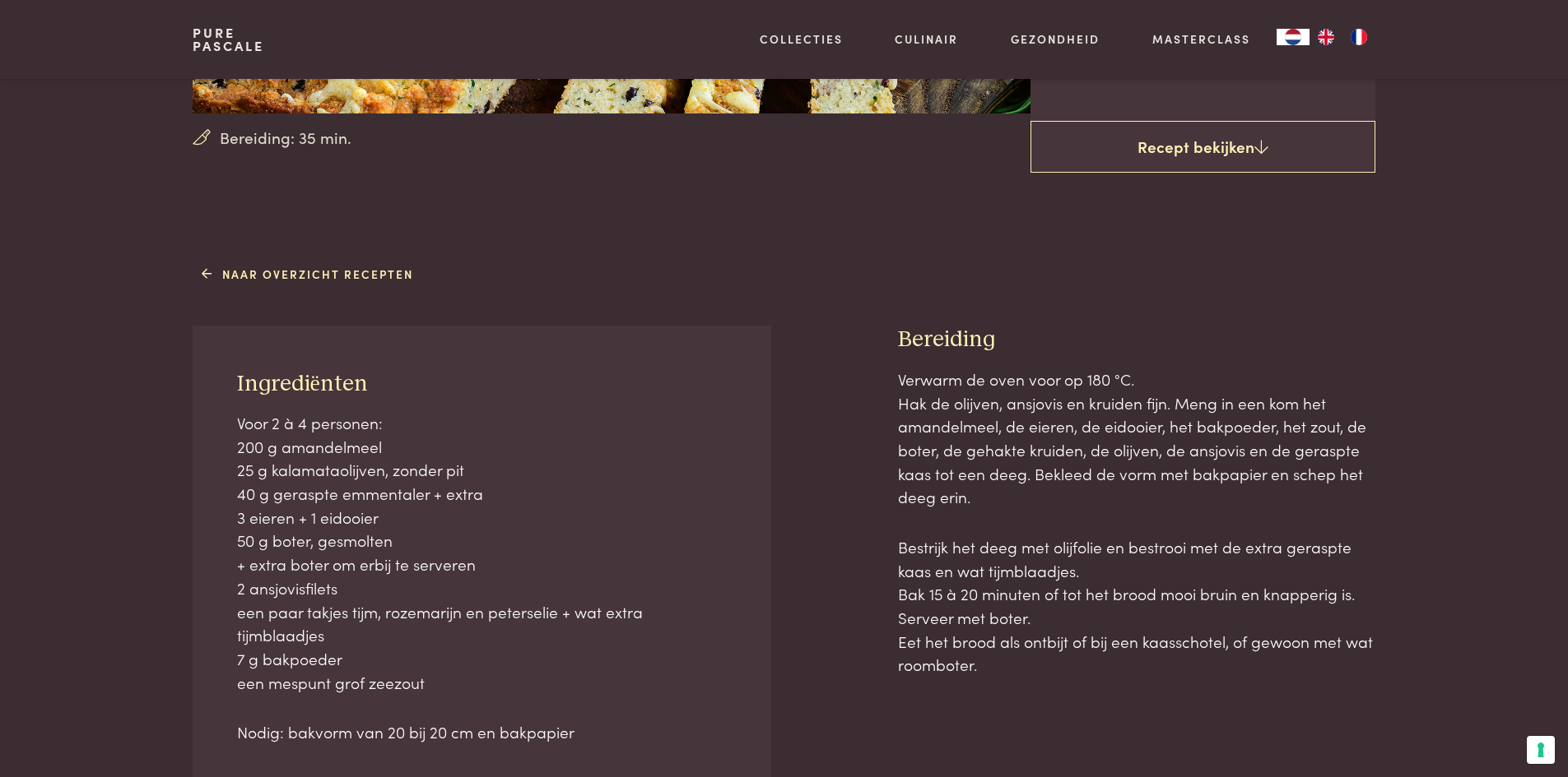
drag, startPoint x: 897, startPoint y: 332, endPoint x: 1133, endPoint y: 654, distance: 399.2
click at [1133, 654] on div "Bereiding Verwarm de oven voor op 180 °C. Hak de olijven, ansjovis en kruiden f…" at bounding box center [1136, 689] width 477 height 727
copy div "Bereiding Verwarm de oven voor op 180 °C. Hak de olijven, ansjovis en kruiden f…"
click at [1202, 302] on div "Naar overzicht recepten Ingrediënten Voor 2 à 4 personen: 200 g amandelmeel 25 …" at bounding box center [784, 657] width 1234 height 794
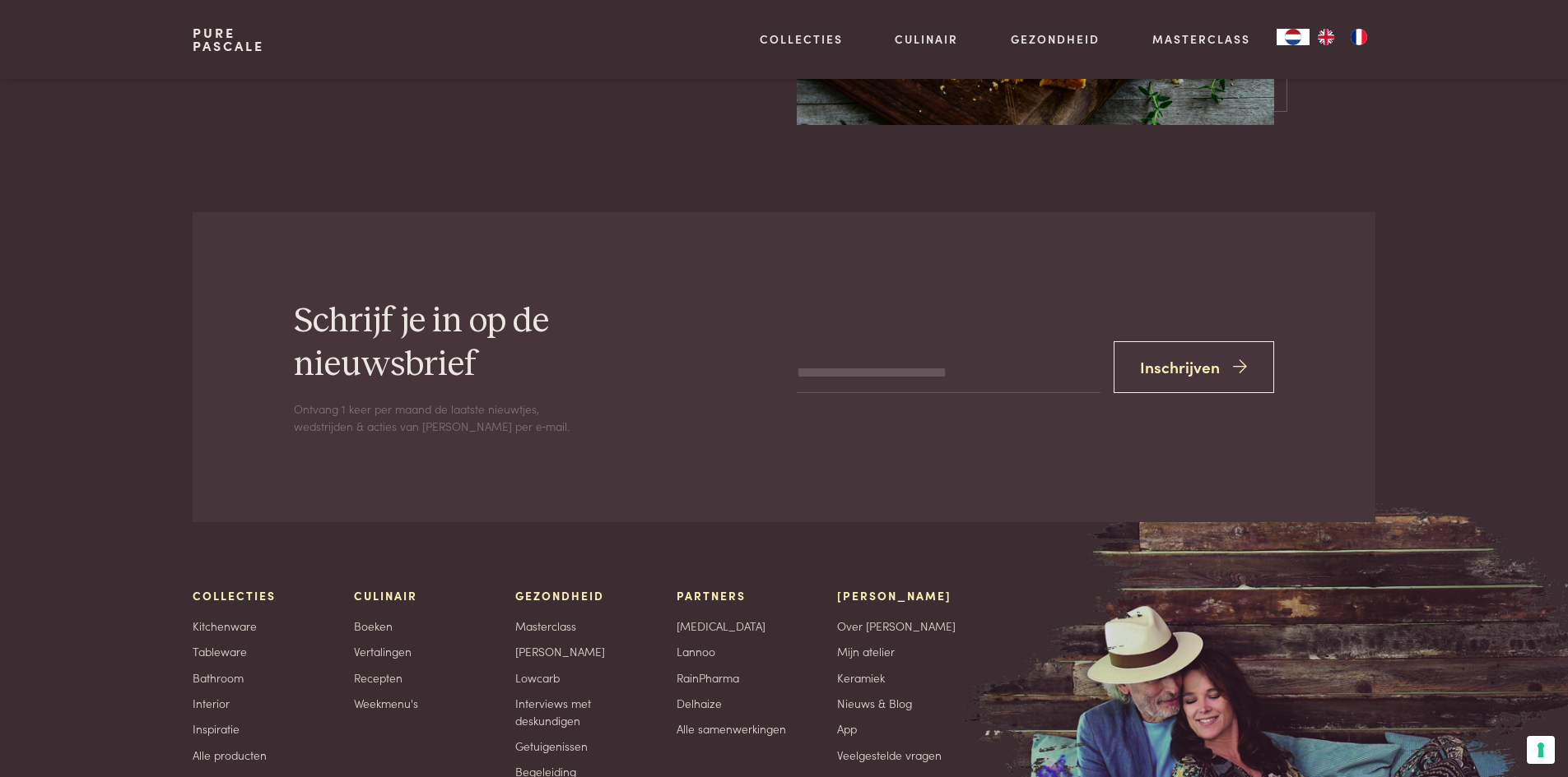
scroll to position [2441, 0]
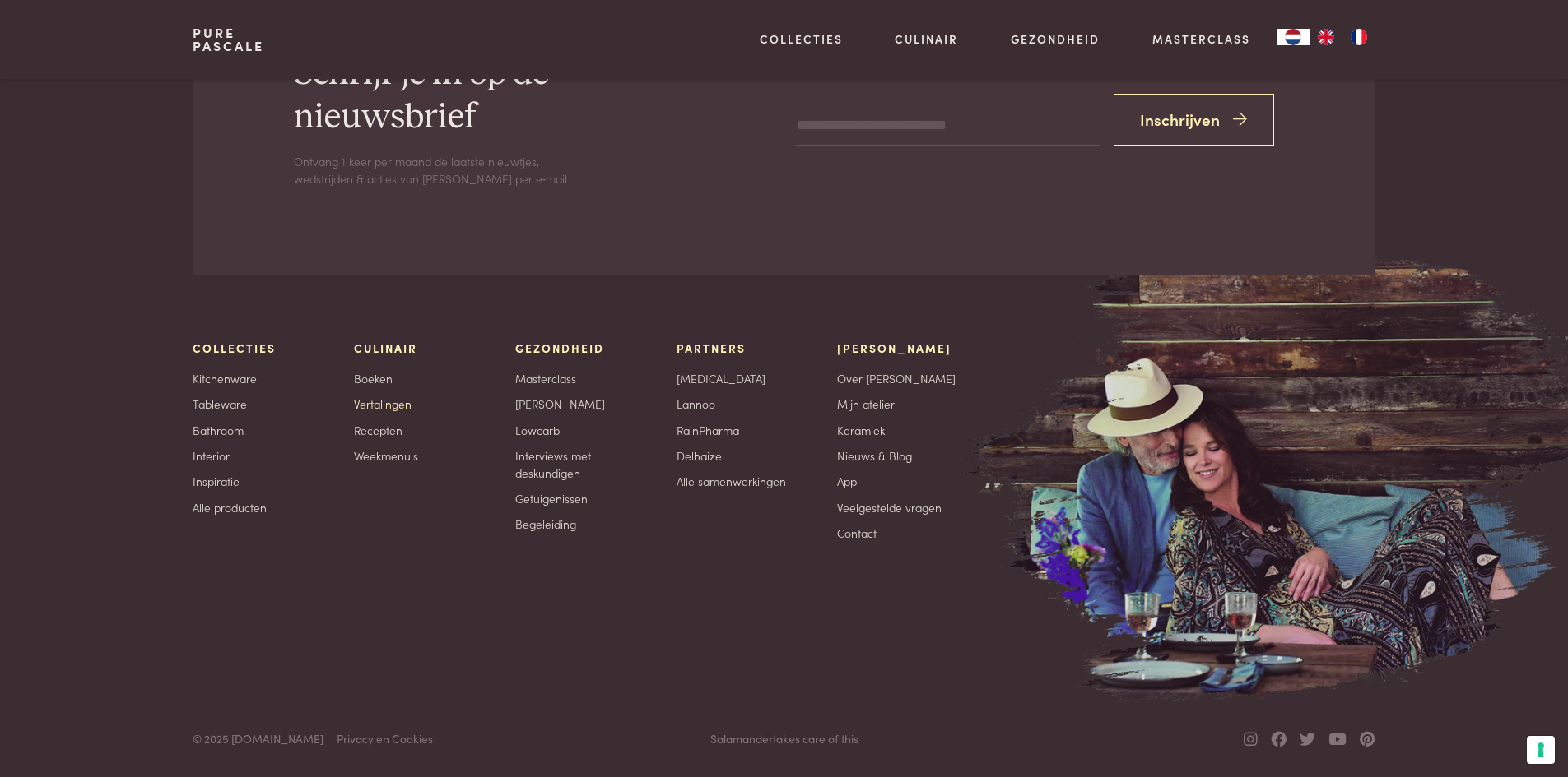
click at [387, 406] on link "Vertalingen" at bounding box center [383, 404] width 57 height 17
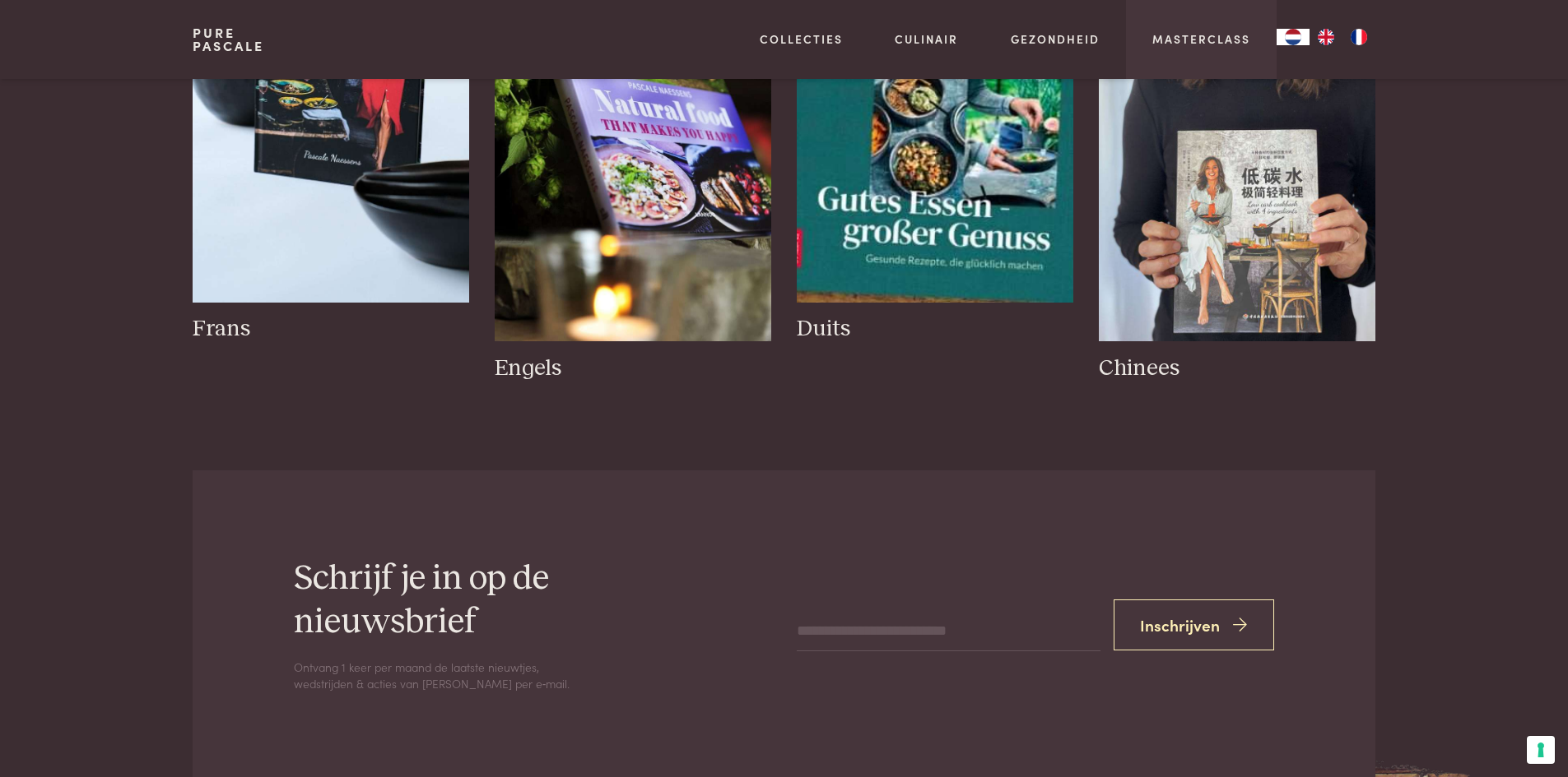
scroll to position [329, 0]
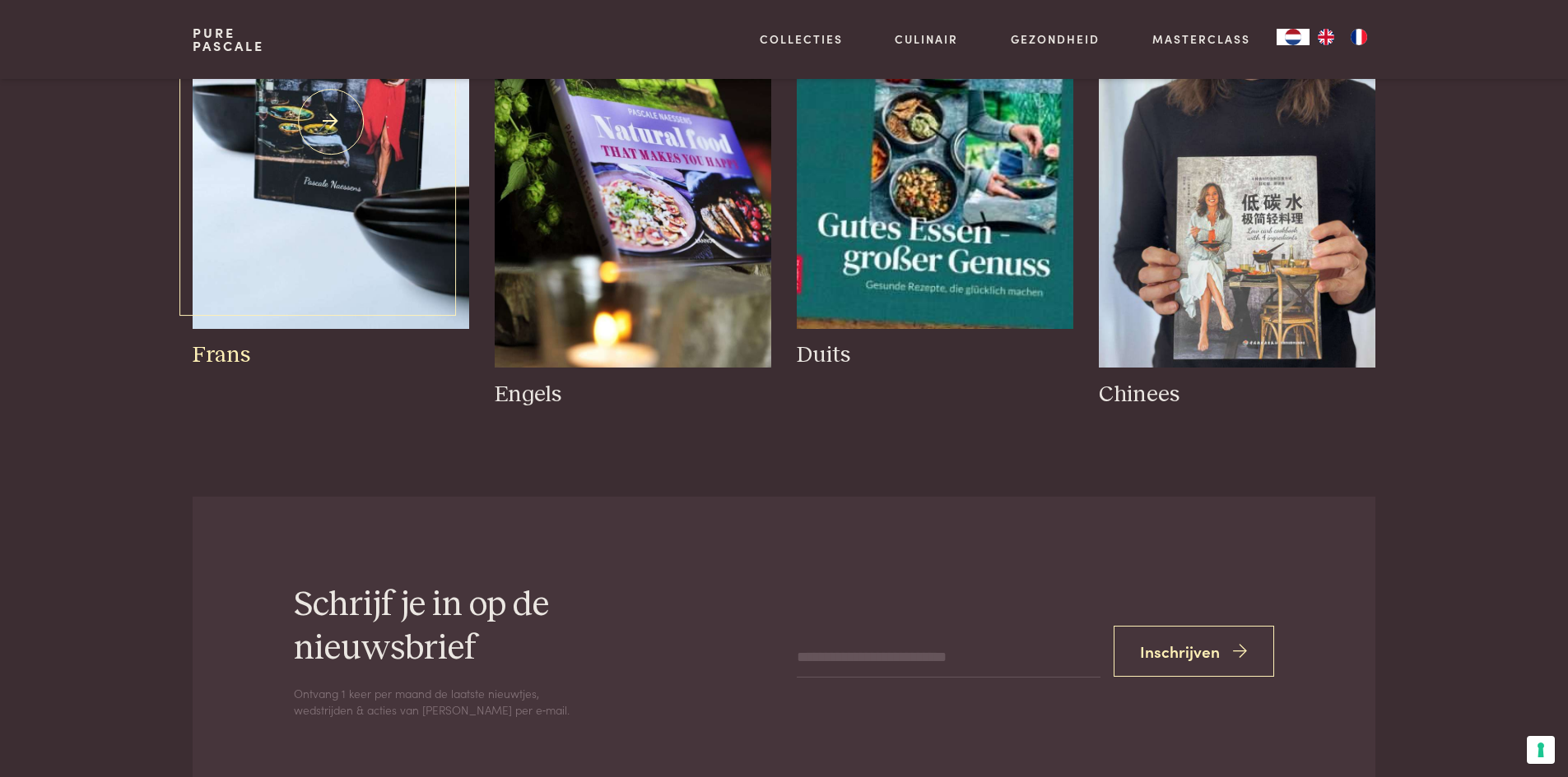
click at [336, 260] on img at bounding box center [330, 123] width 276 height 414
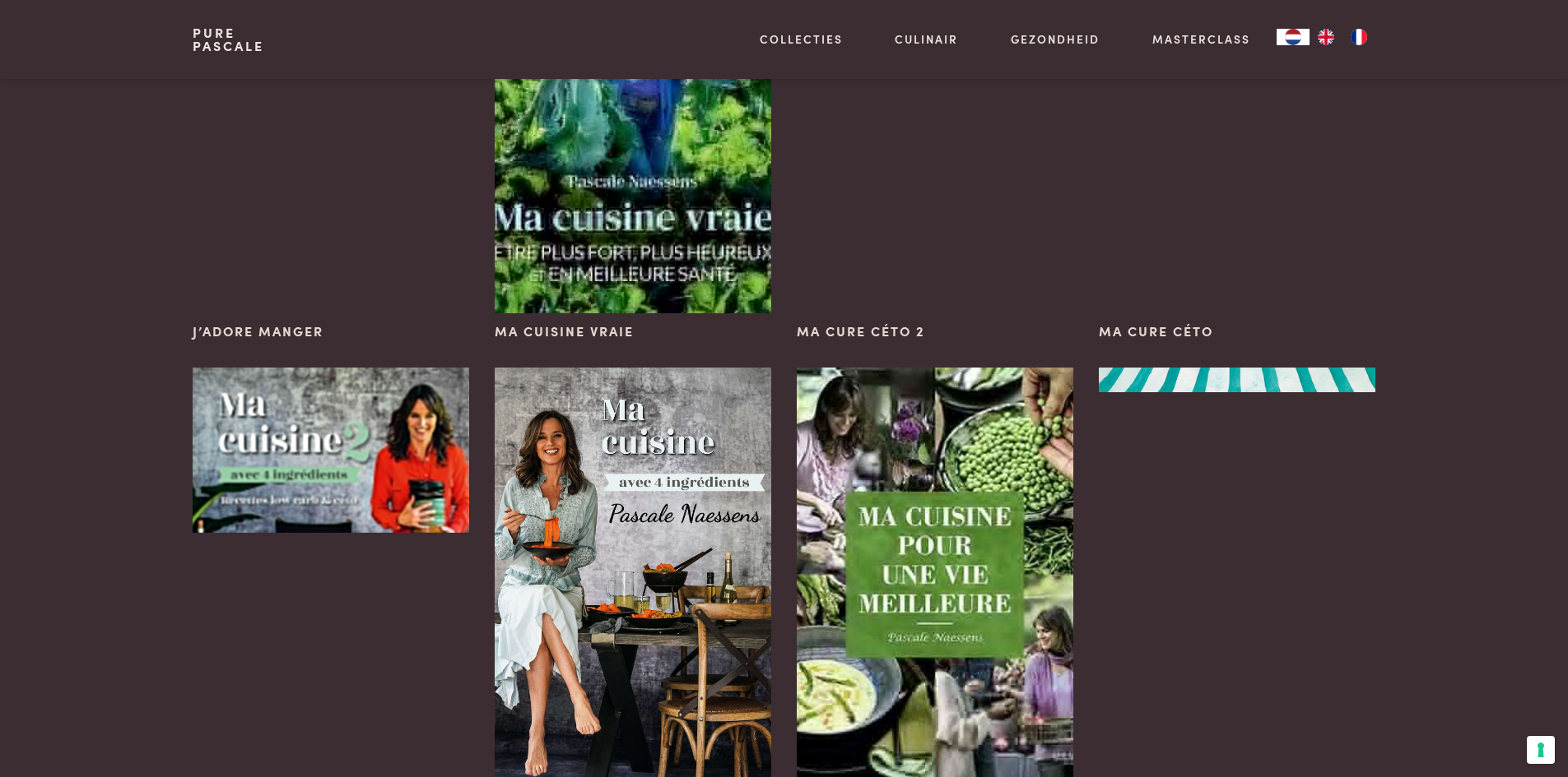
scroll to position [411, 0]
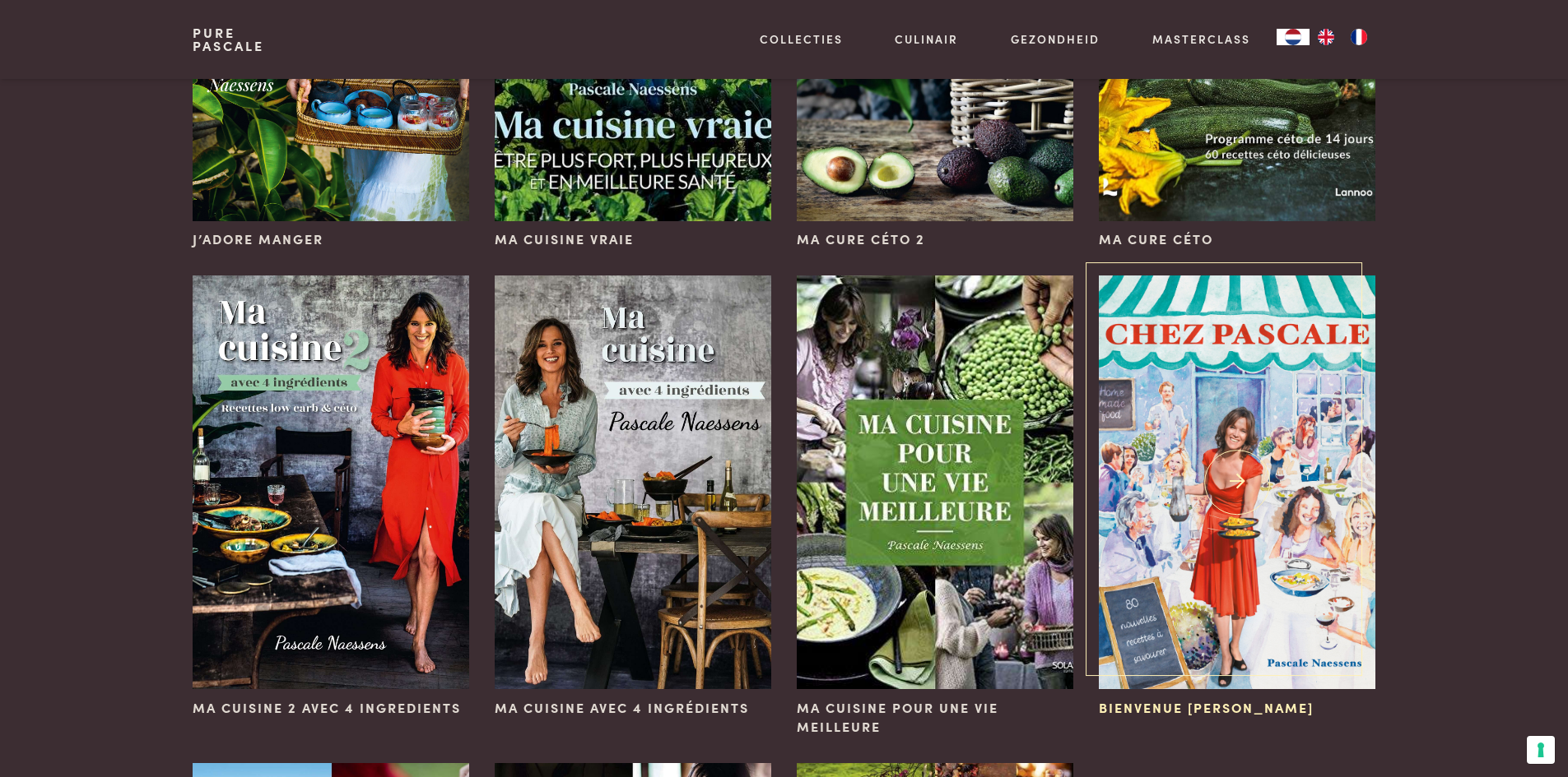
click at [1260, 513] on img at bounding box center [1236, 482] width 276 height 414
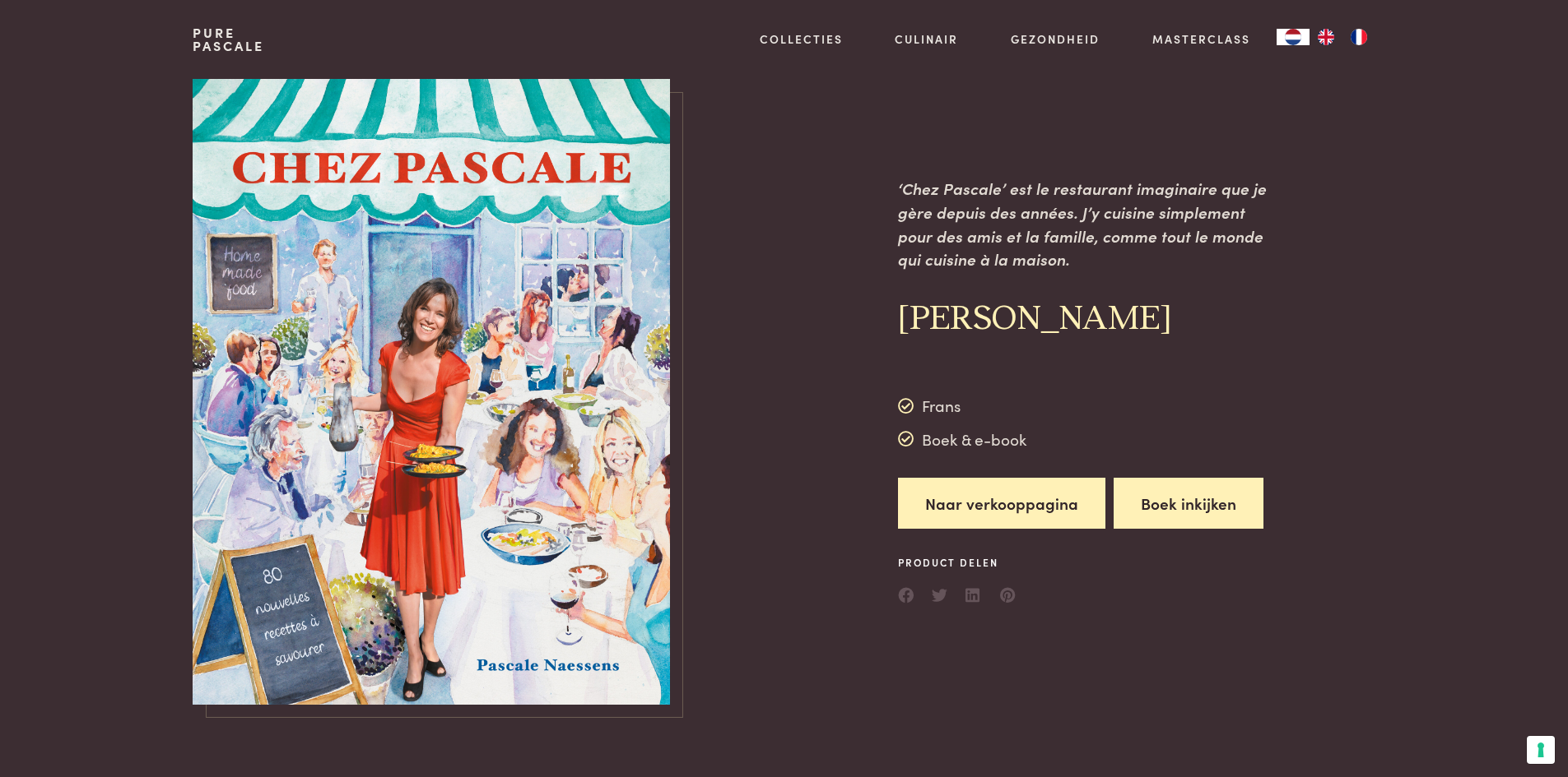
click at [1168, 508] on button "Boek inkijken" at bounding box center [1188, 504] width 150 height 52
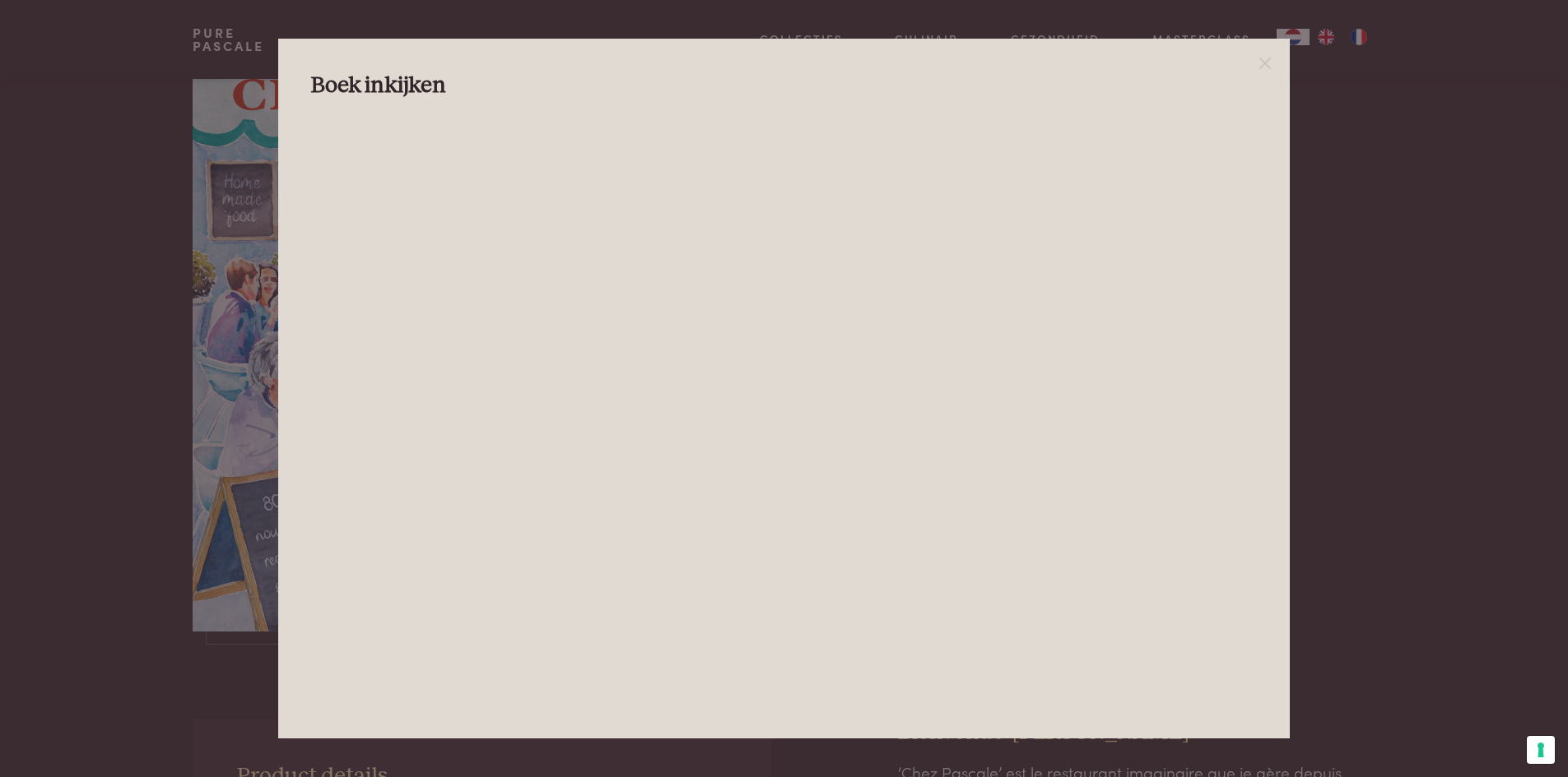
scroll to position [164, 0]
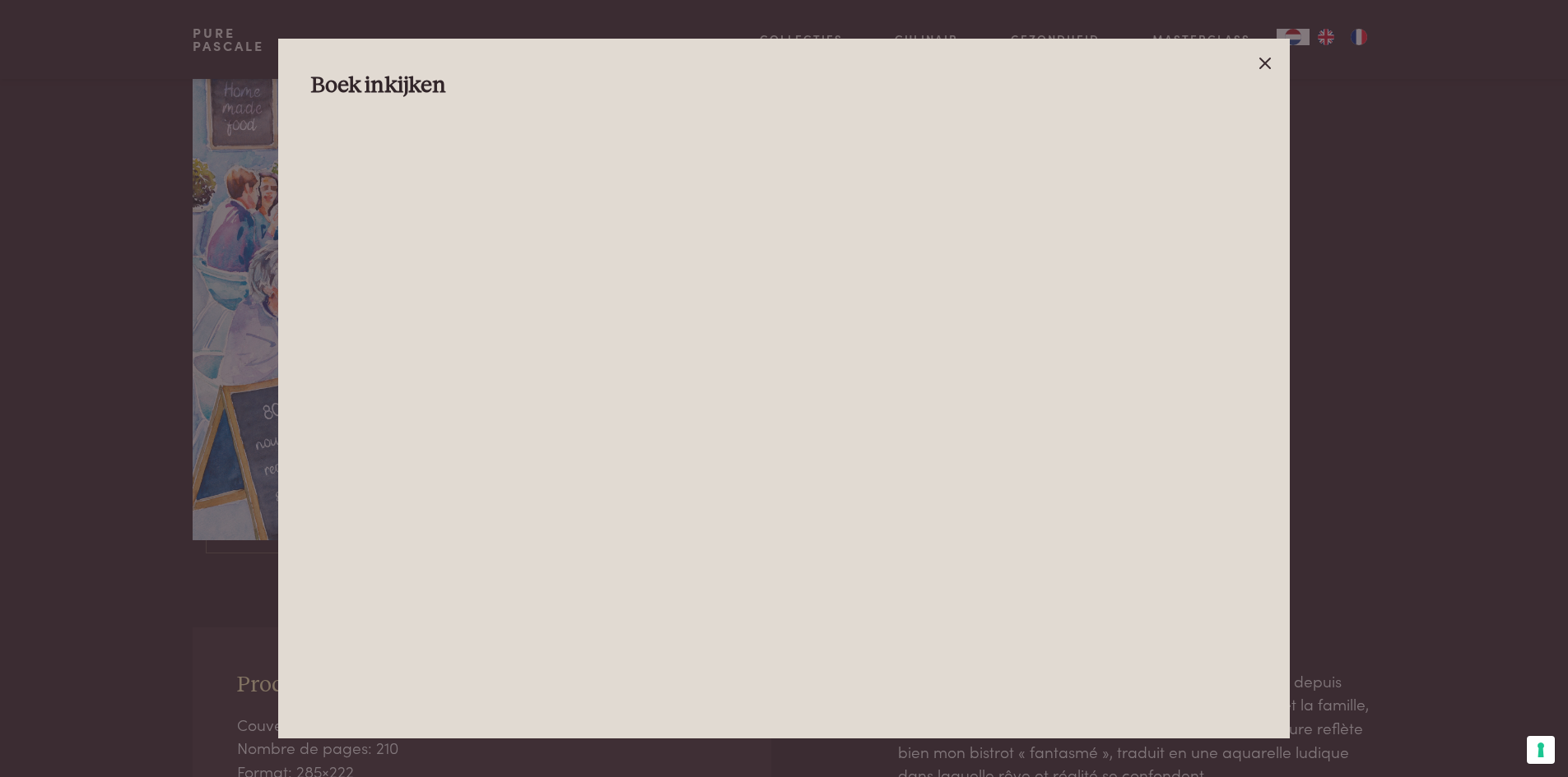
click at [1266, 57] on icon at bounding box center [1264, 63] width 20 height 20
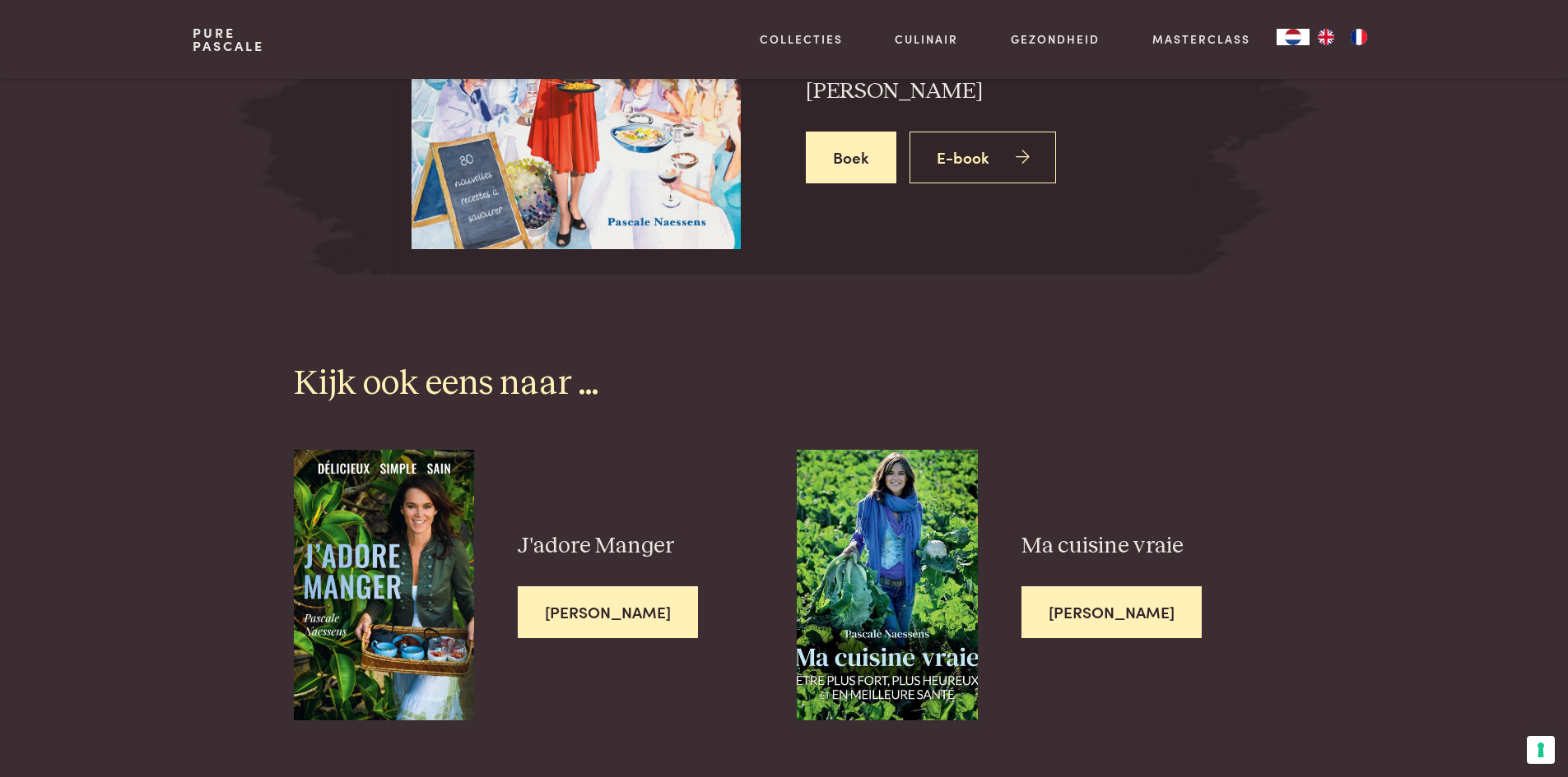
scroll to position [3290, 0]
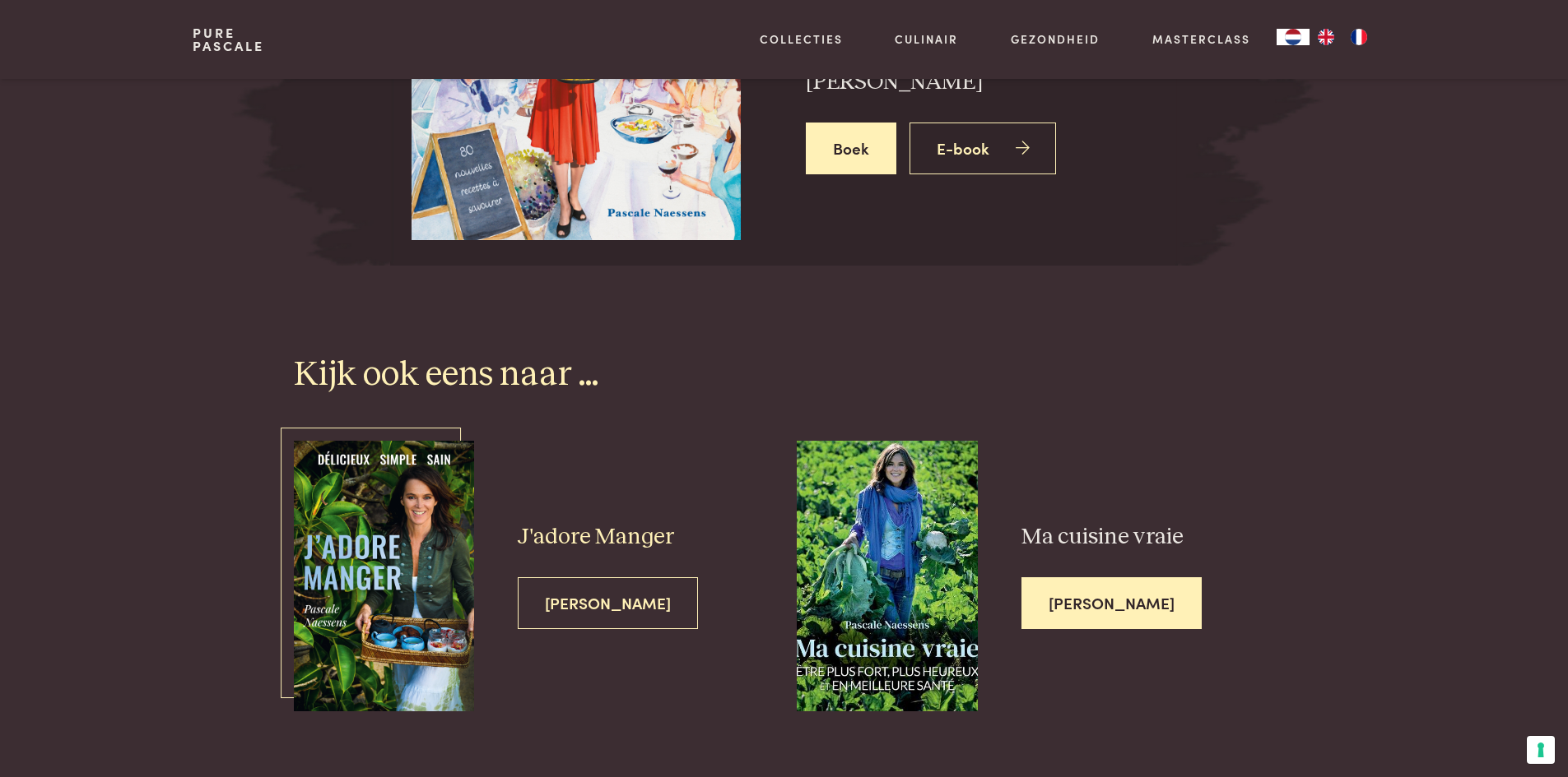
click at [613, 608] on span "Lees meer" at bounding box center [607, 603] width 180 height 52
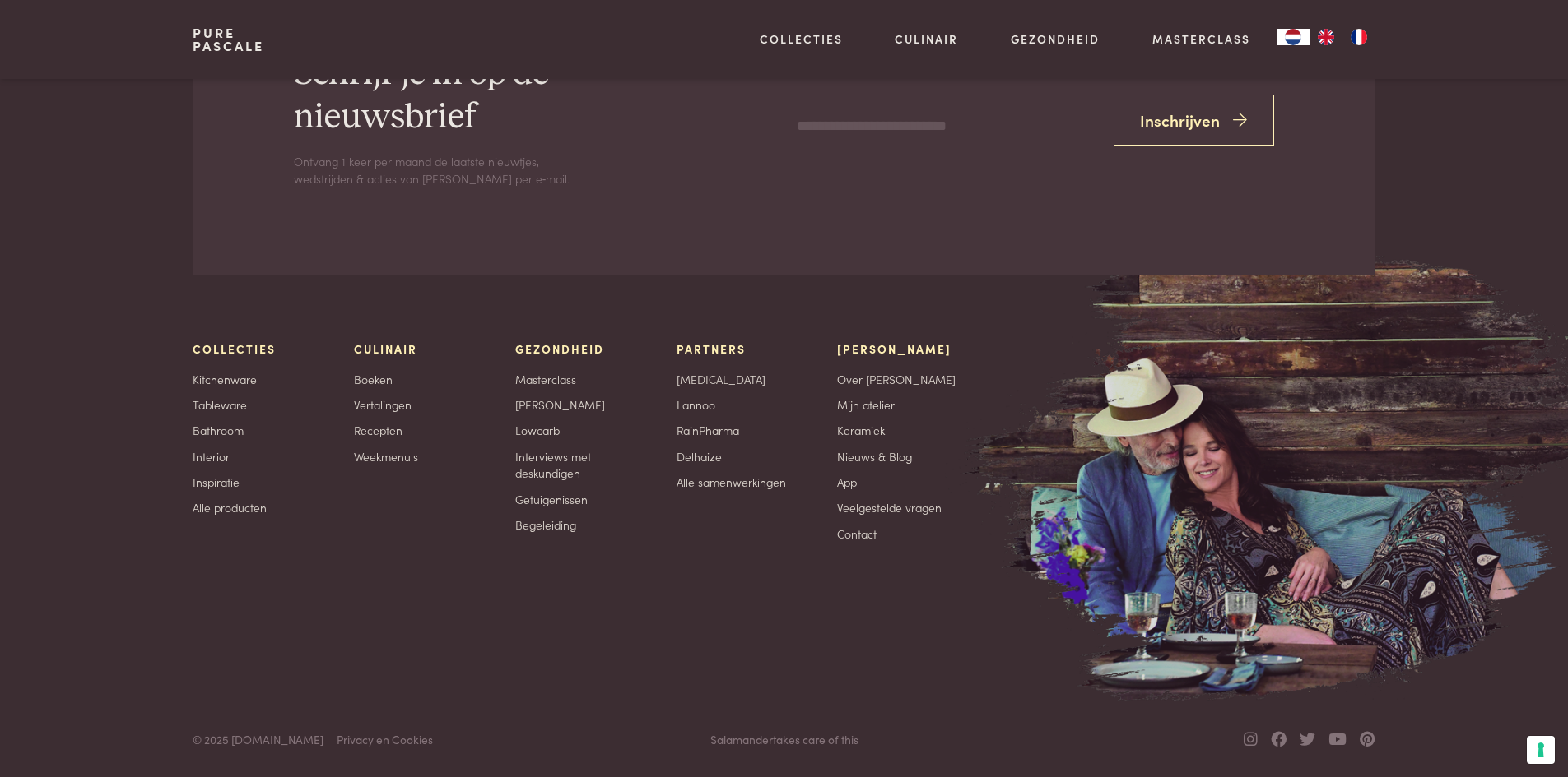
scroll to position [3651, 0]
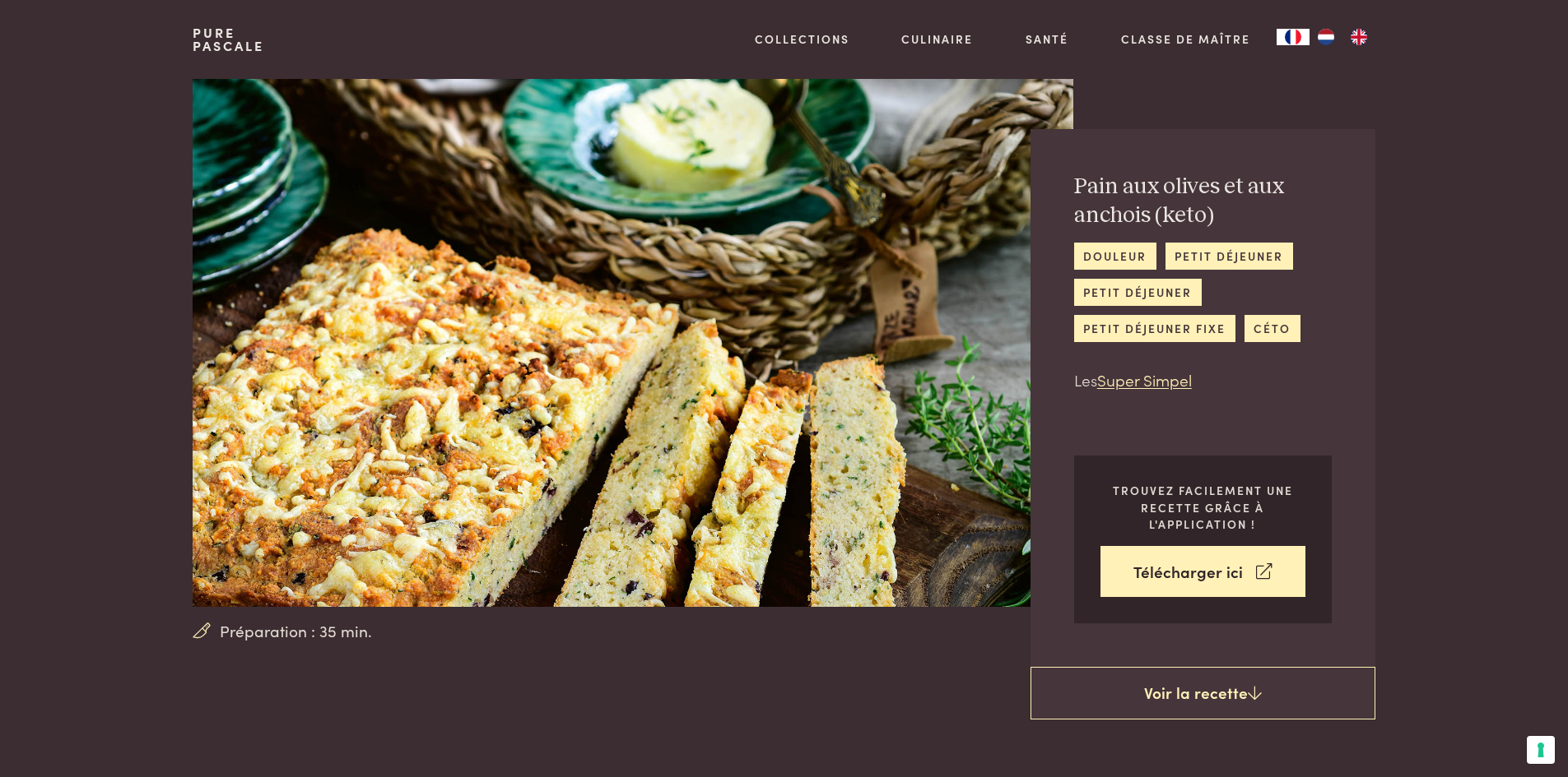
drag, startPoint x: 181, startPoint y: 27, endPoint x: 1277, endPoint y: 816, distance: 1350.5
drag, startPoint x: 1248, startPoint y: 337, endPoint x: 223, endPoint y: 3, distance: 1078.0
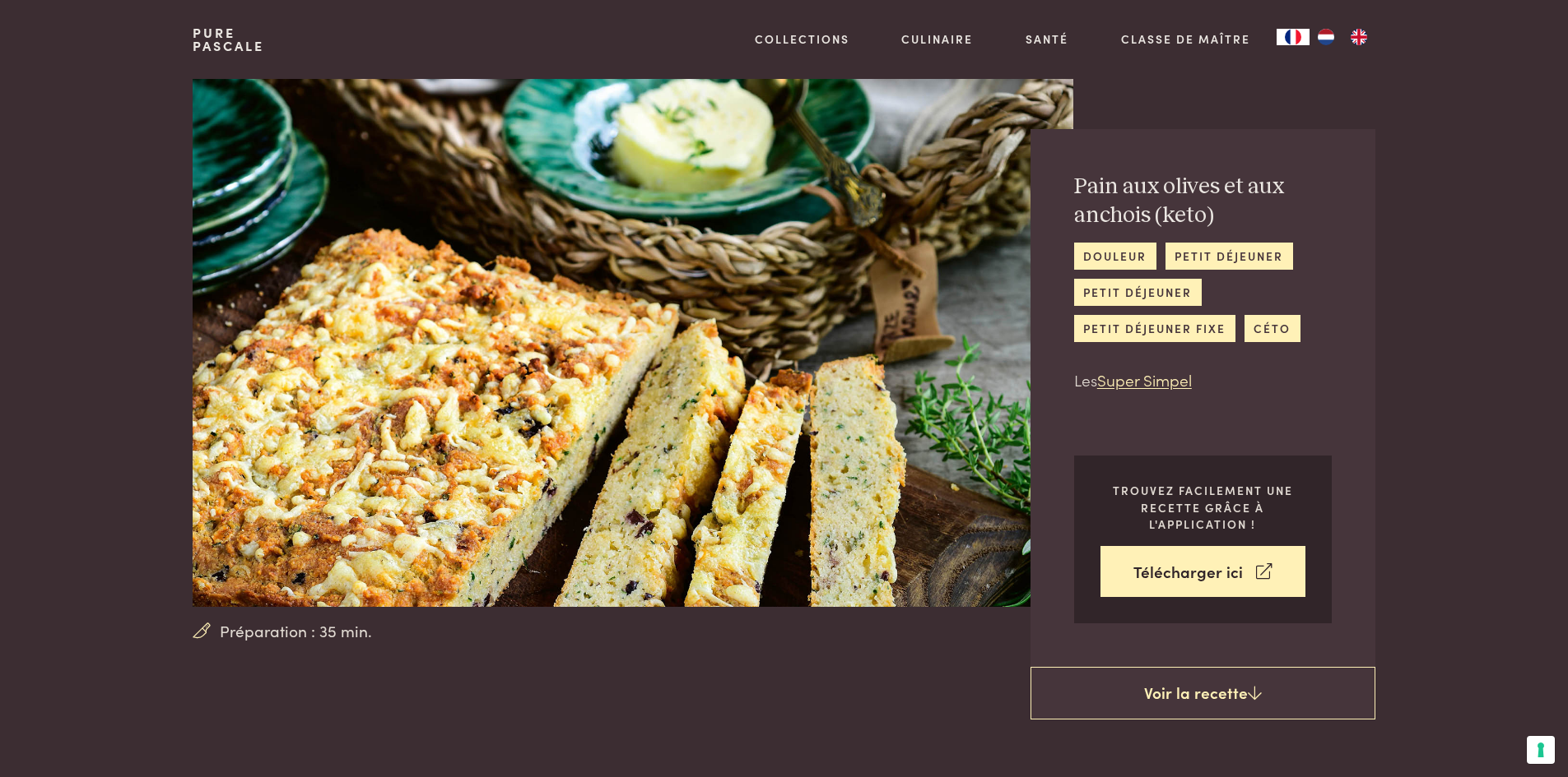
copy div "l Ipsumdo Sitametcons Adipisci el seddoei Temporinc Utlab et dolor Magnaaliq En…"
click at [732, 394] on img at bounding box center [632, 343] width 880 height 528
click at [691, 644] on div "Préparation : 35 min." at bounding box center [632, 374] width 880 height 590
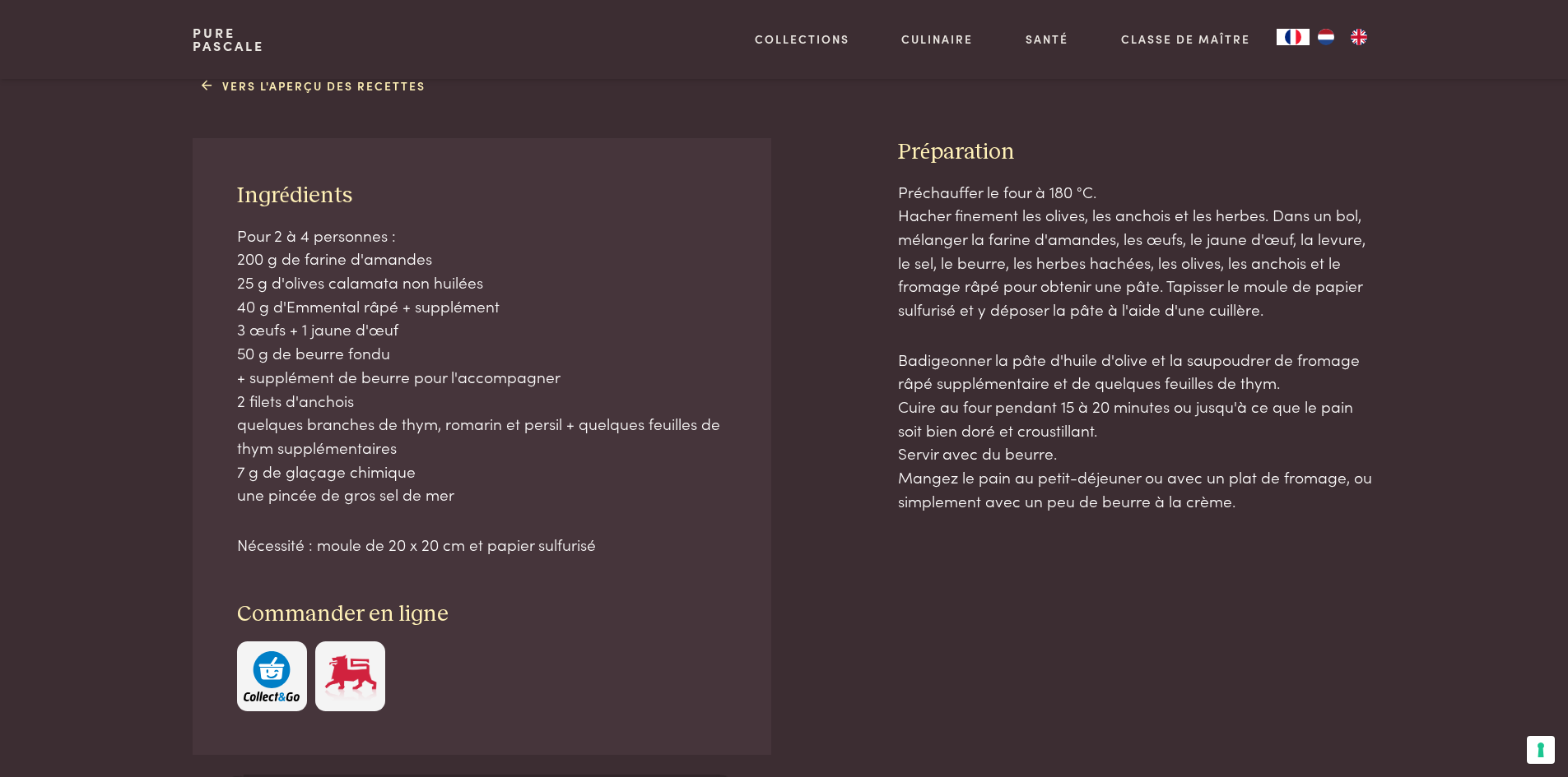
scroll to position [740, 0]
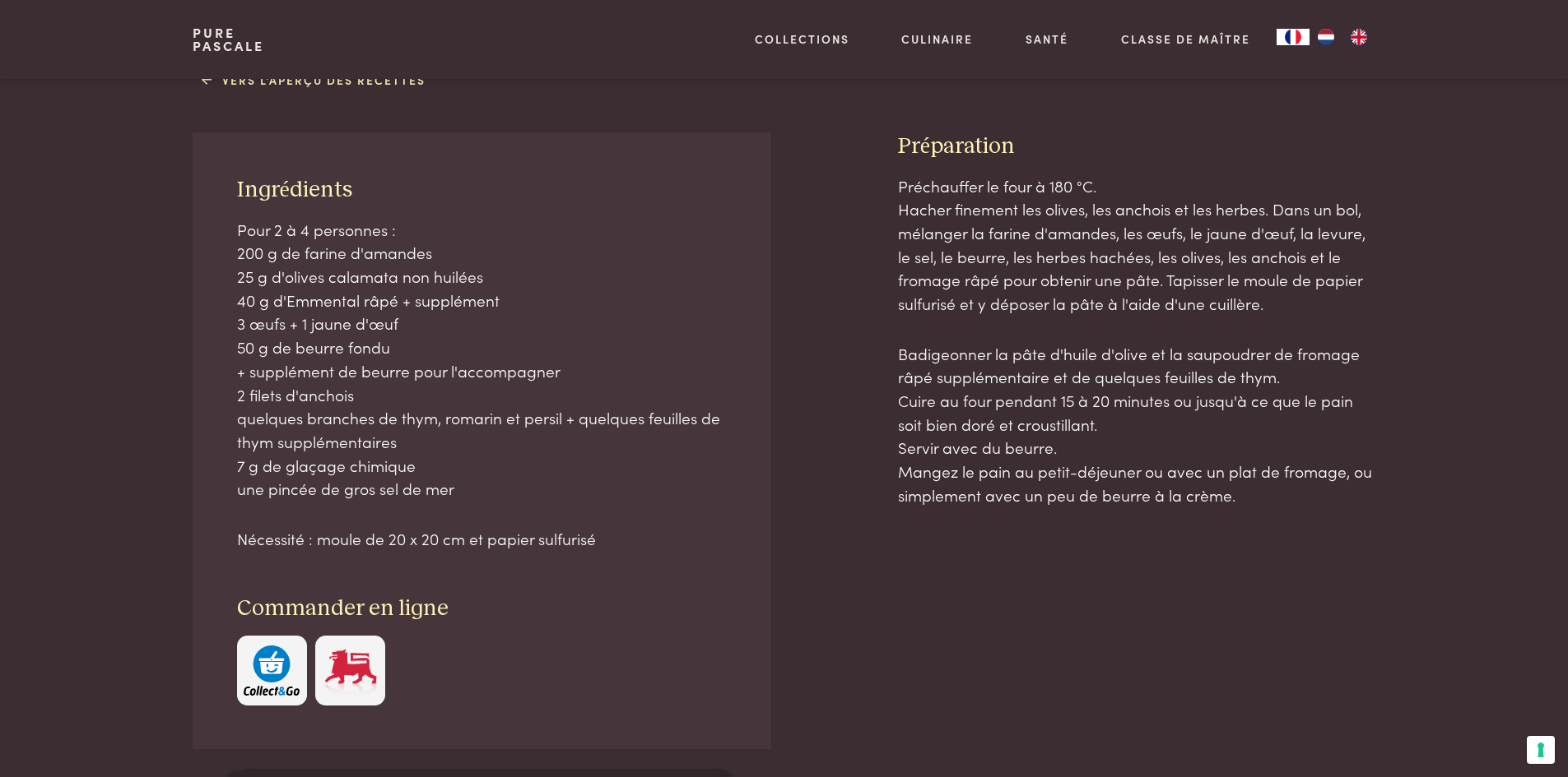
click at [851, 462] on div at bounding box center [833, 495] width 74 height 727
drag, startPoint x: 891, startPoint y: 144, endPoint x: 1254, endPoint y: 491, distance: 502.2
click at [1254, 491] on div "Ingrédients Pour 2 à 4 personnes : 200 g de farine d'amandes 25 g d'olives cala…" at bounding box center [783, 495] width 1182 height 727
copy div "Préparation Préchauffer le four à 180 °C. Hacher finement les olives, les ancho…"
click at [1023, 209] on p "Préchauffer le four à 180 °C. Hacher finement les olives, les anchois et les he…" at bounding box center [1136, 245] width 477 height 142
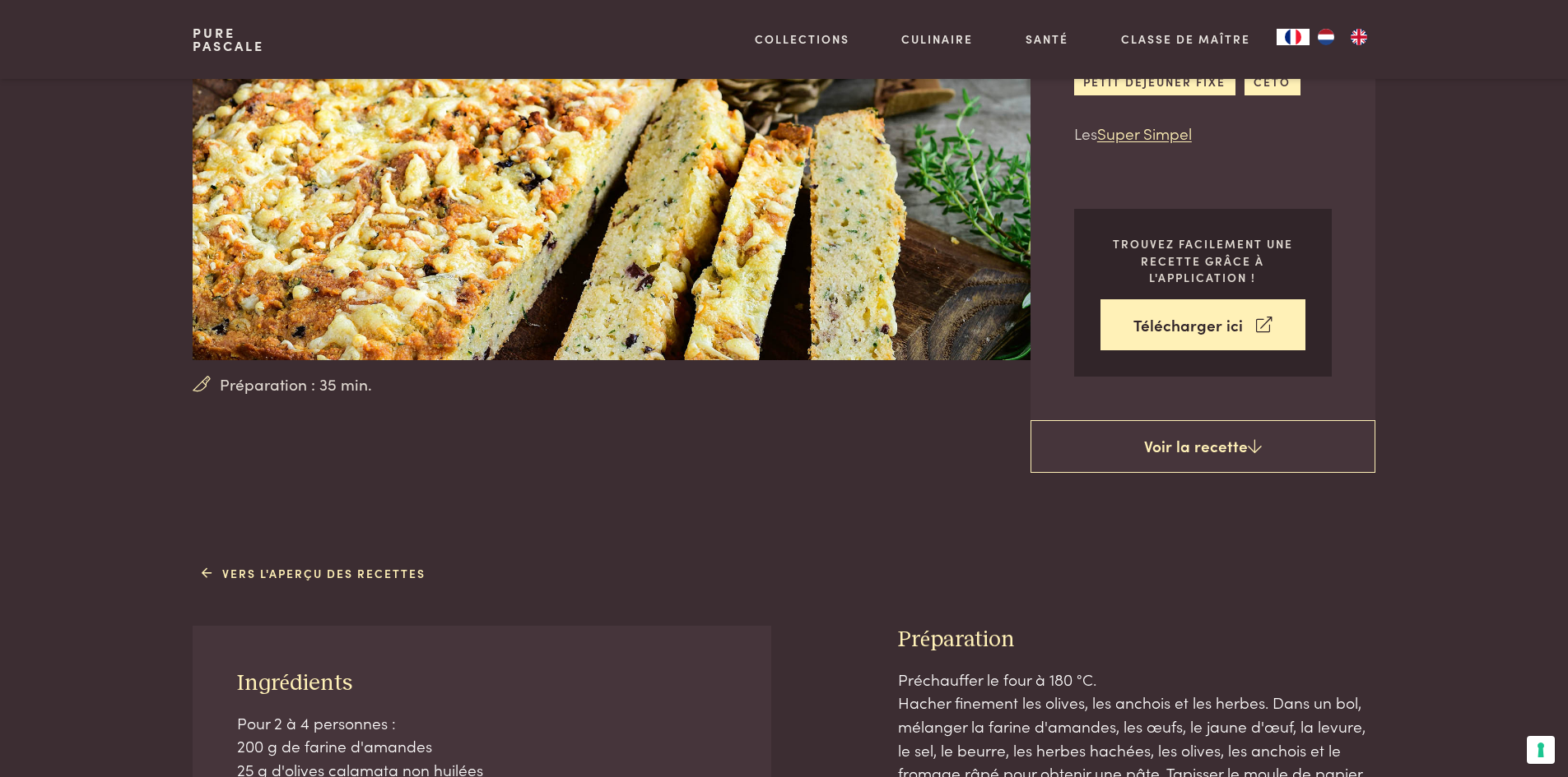
scroll to position [0, 0]
